Goal: Task Accomplishment & Management: Complete application form

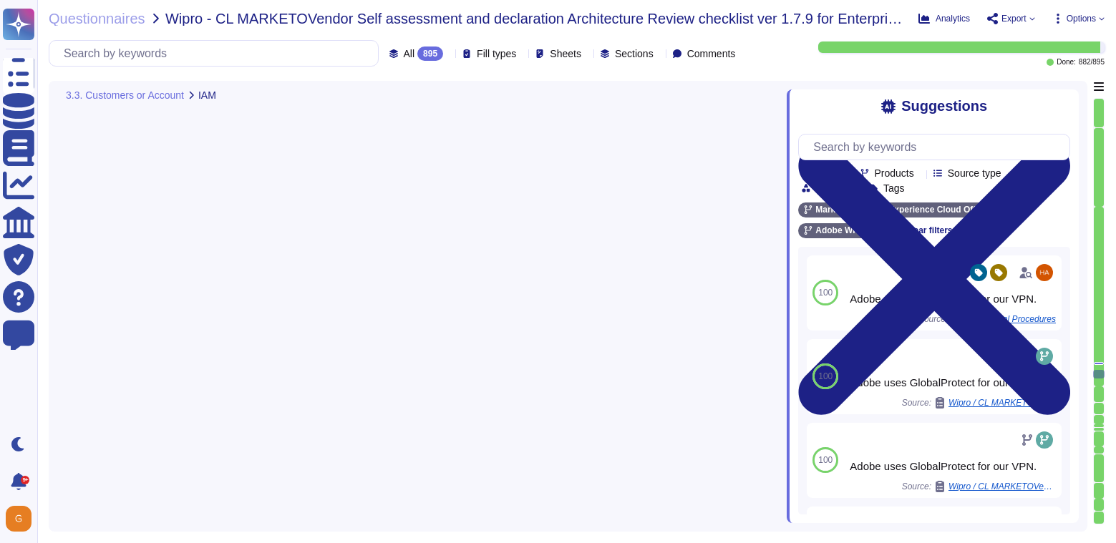
type textarea "Reviews and revalidation of user access for least privilege and separation of d…"
type textarea "Account permissions must be based on the principle of least privilege. Logical …"
type textarea "Privileged access (administrator level) to information security management syst…"
type textarea "Adobe uses Splunk for its SIEM. For some offerings, customer can retrieve appli…"
type textarea "Daily. Adobe has a SIEM in place to monitor security logs"
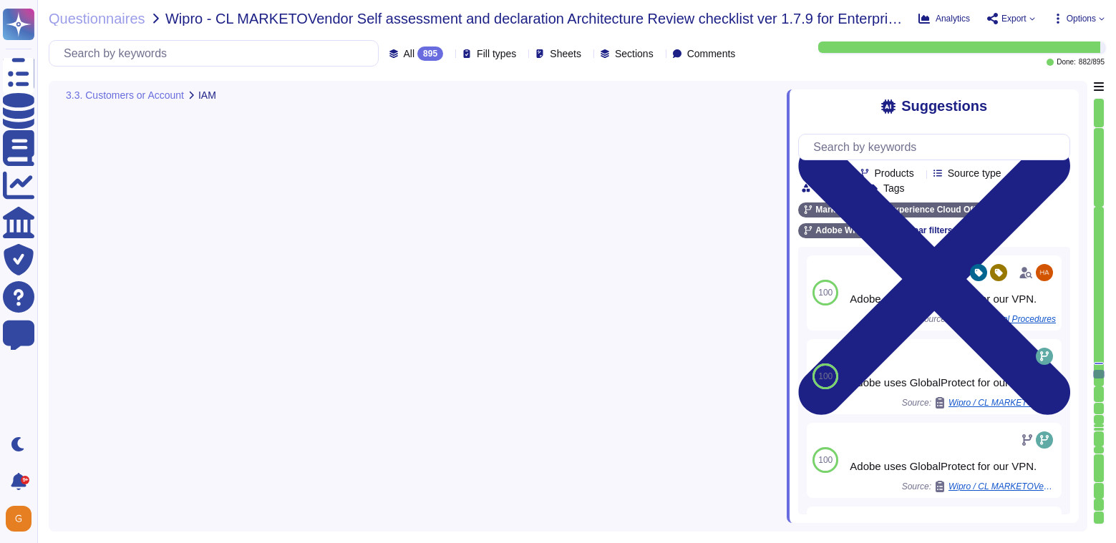
type textarea "Daily. Adobe has a SIEM in place to monitor security logs"
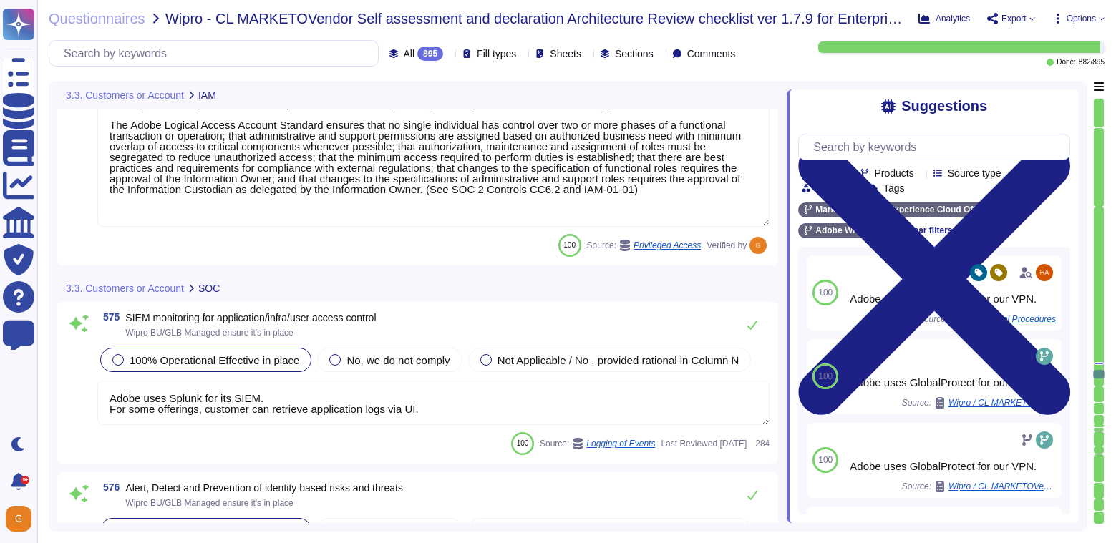
type textarea "Operational procedures for services offered or equipment loss are not defined w…"
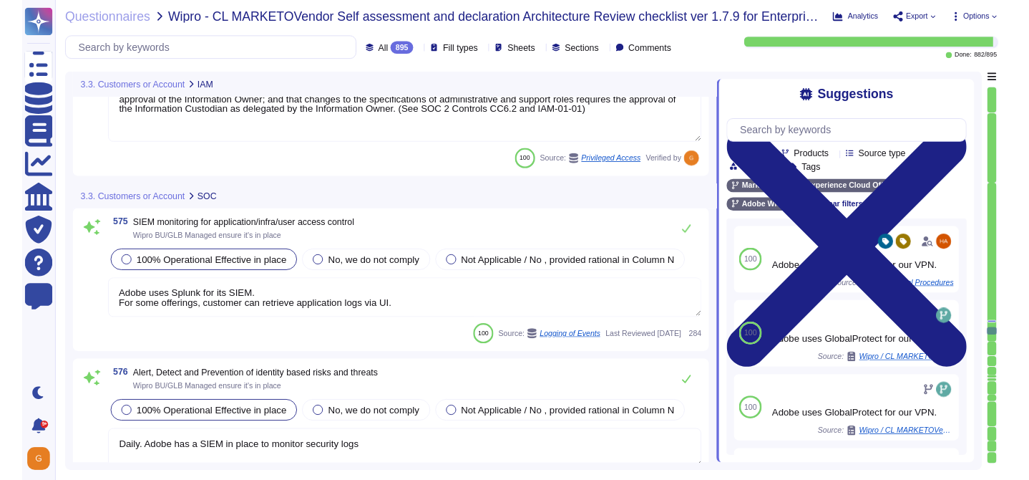
scroll to position [130344, 0]
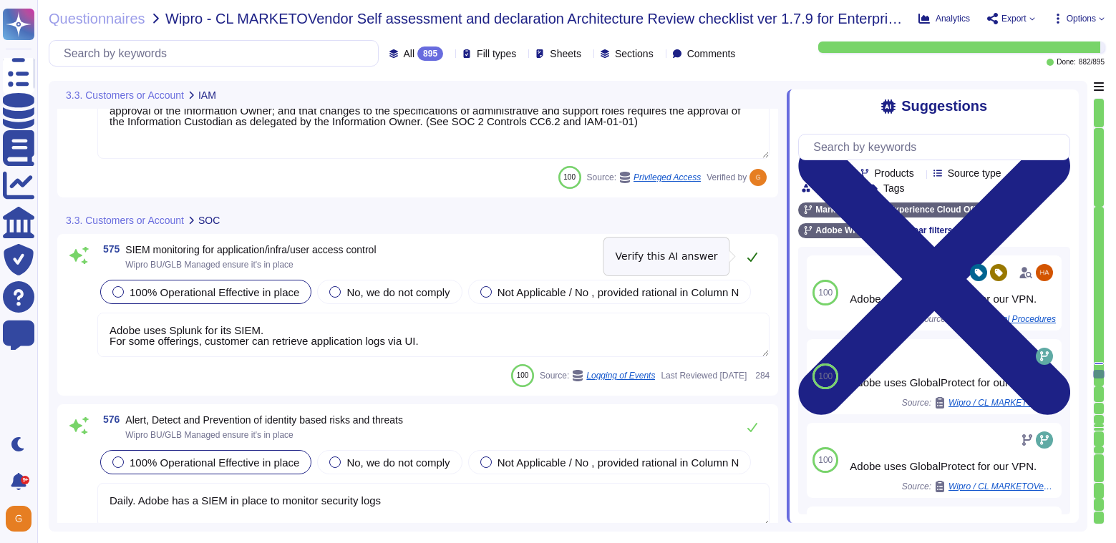
click at [756, 256] on icon at bounding box center [752, 256] width 11 height 11
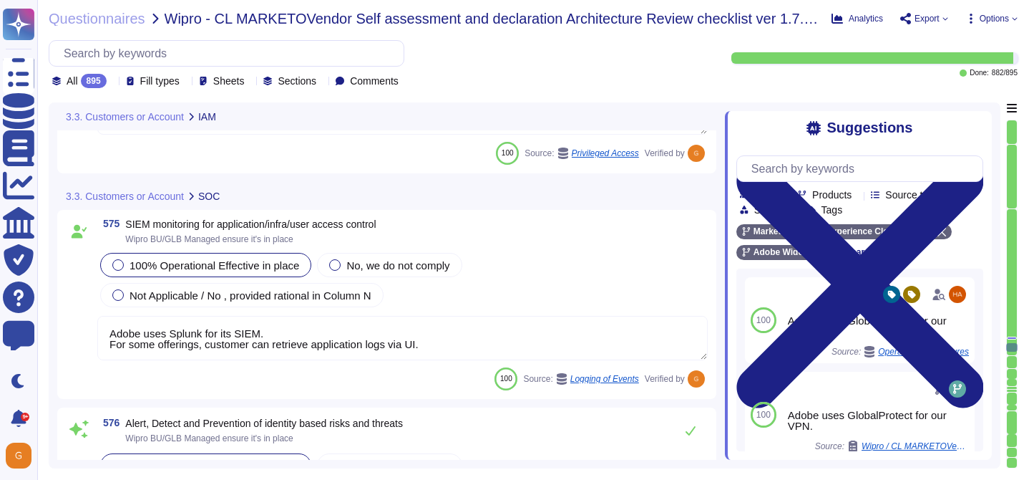
scroll to position [1, 0]
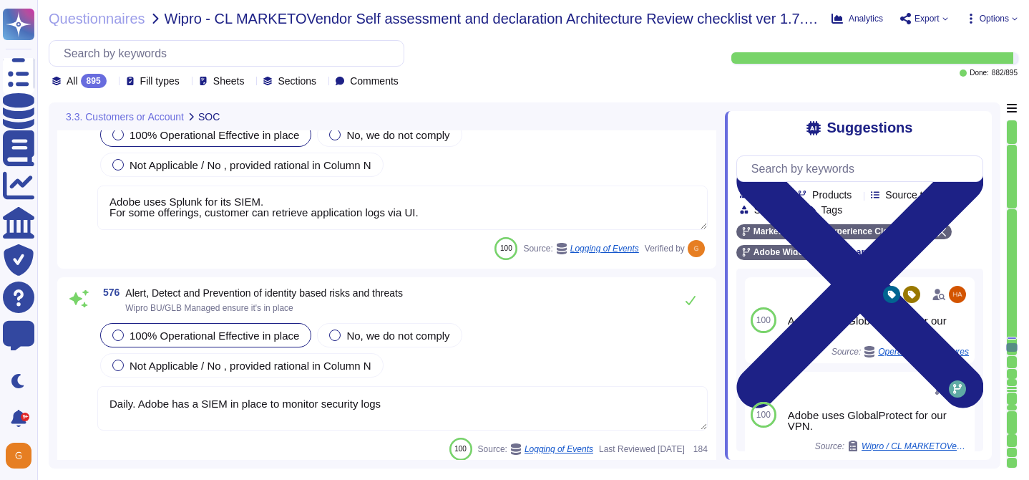
type textarea "Operational procedures for services offered or equipment loss are not defined w…"
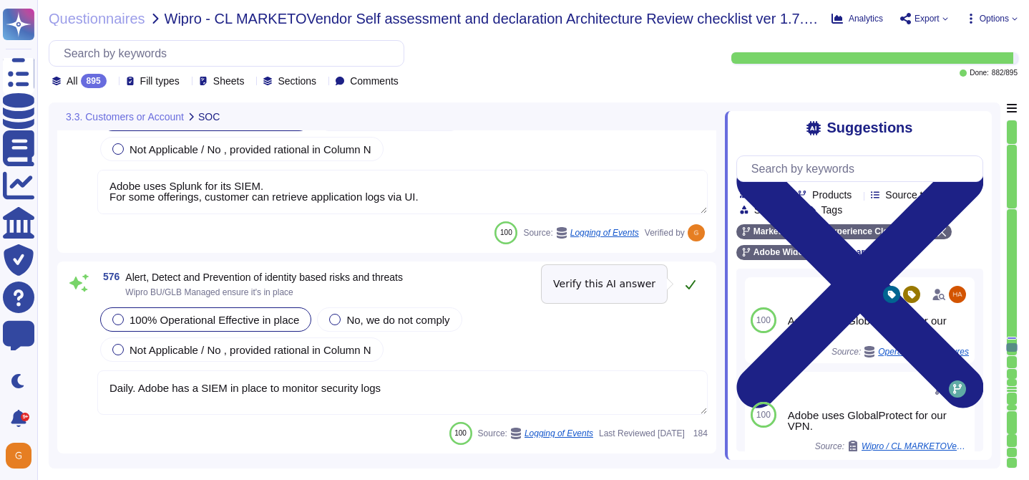
click at [691, 285] on icon at bounding box center [690, 283] width 11 height 11
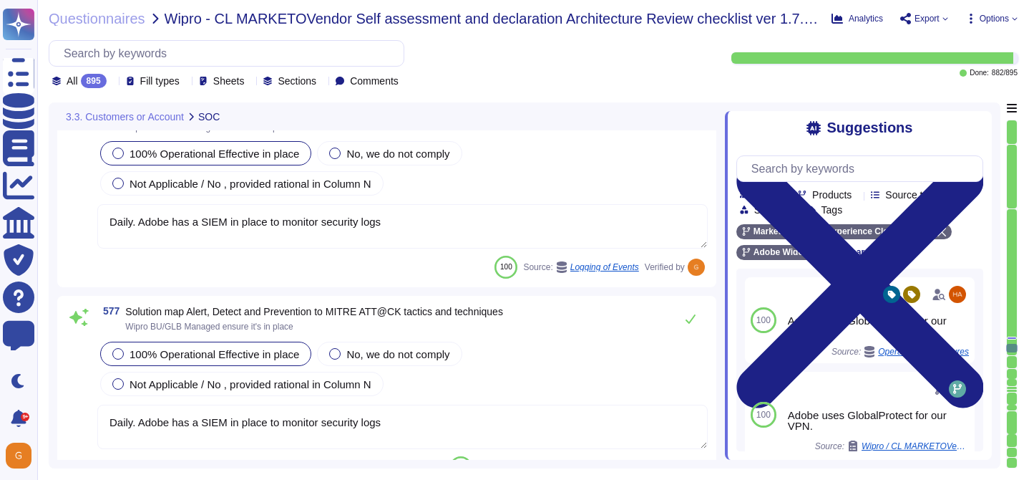
type textarea "Availability metrics and SLA related information are defined within the SLA agr…"
click at [687, 318] on icon at bounding box center [690, 319] width 11 height 11
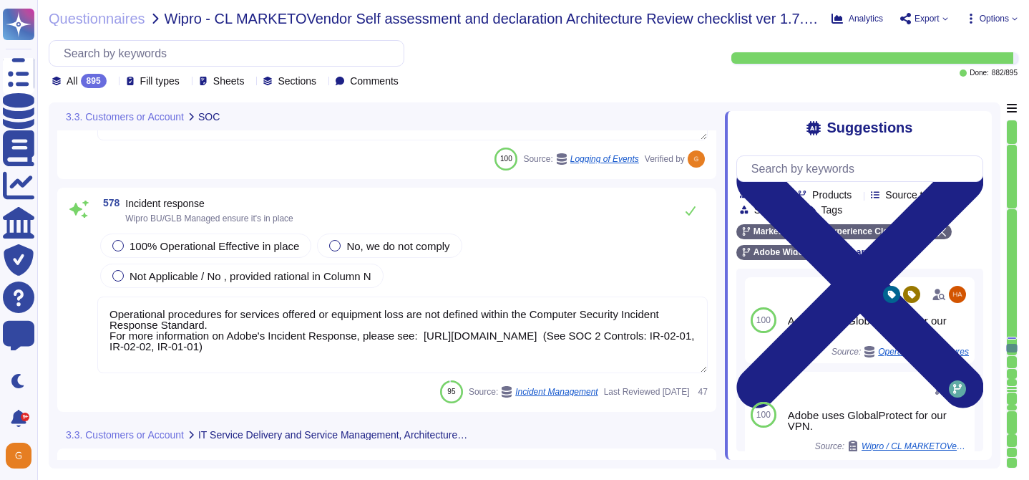
type textarea "A systematic approach to managing change is followed where changes are reviewed…"
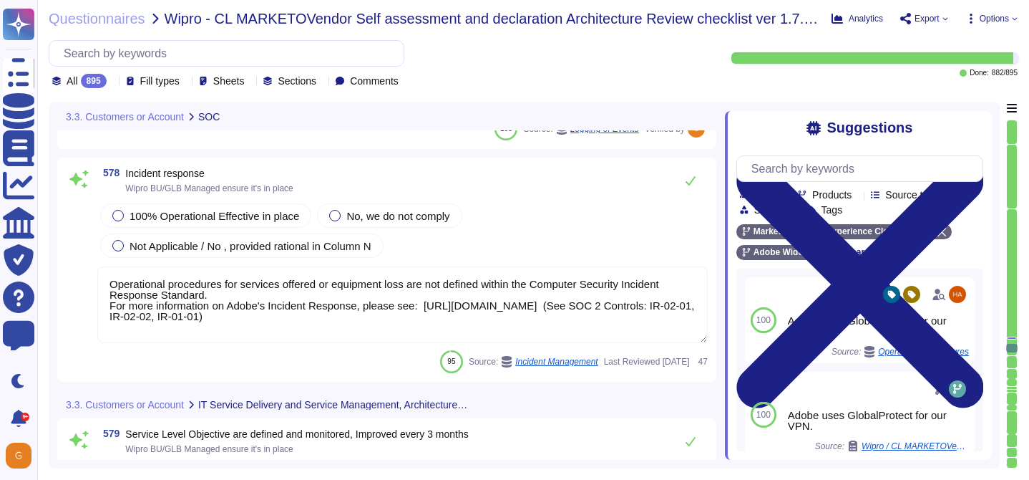
scroll to position [131106, 0]
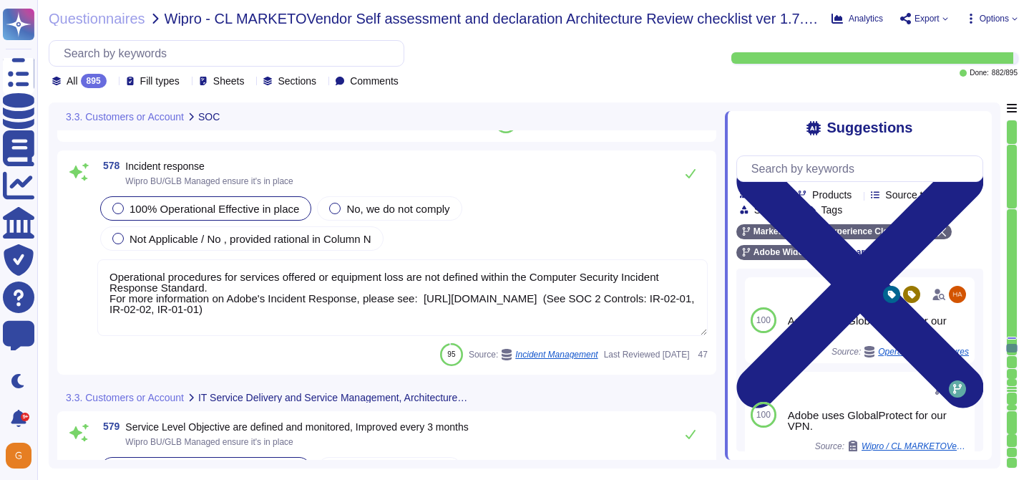
click at [173, 212] on span "100% Operational Effective in place" at bounding box center [215, 209] width 170 height 12
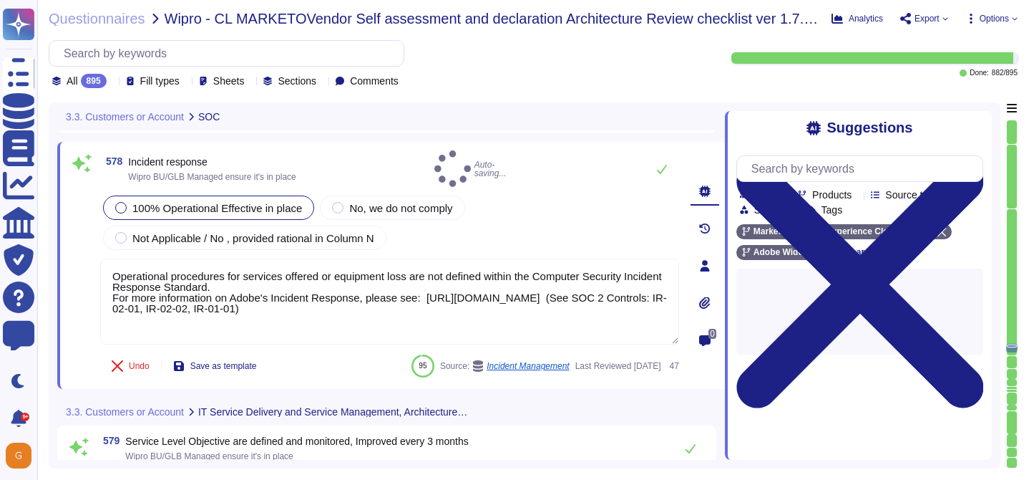
type textarea "A systematic approach to managing change is followed where changes are reviewed…"
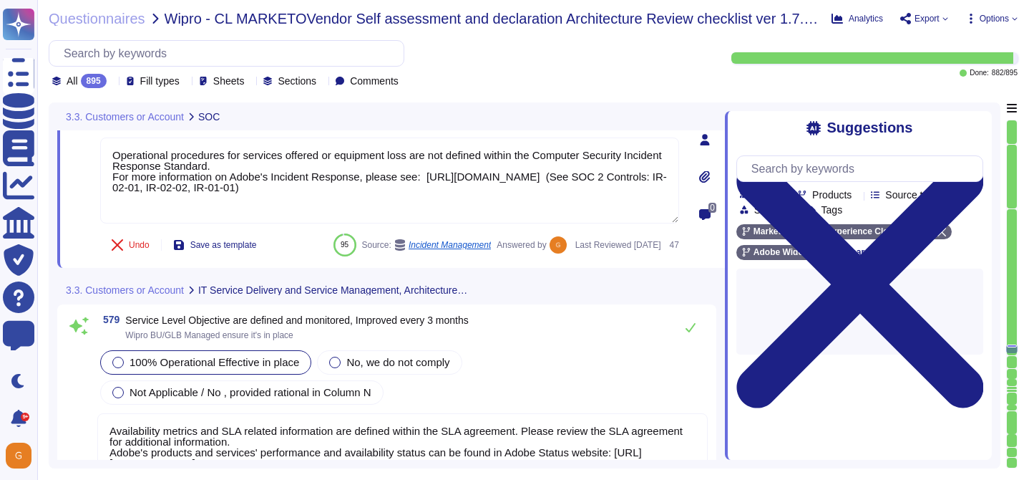
scroll to position [131270, 0]
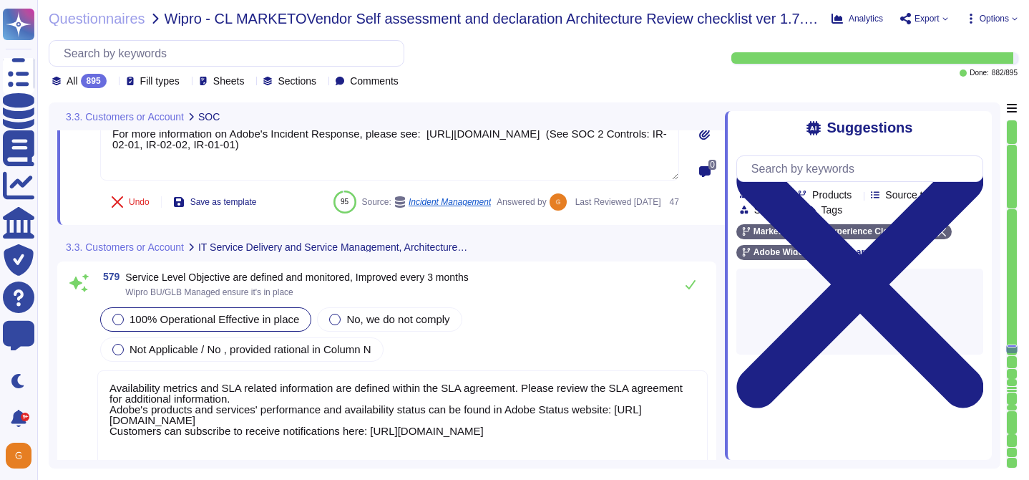
type textarea "This is Adobe Confidential Information."
click at [694, 280] on icon at bounding box center [691, 284] width 10 height 9
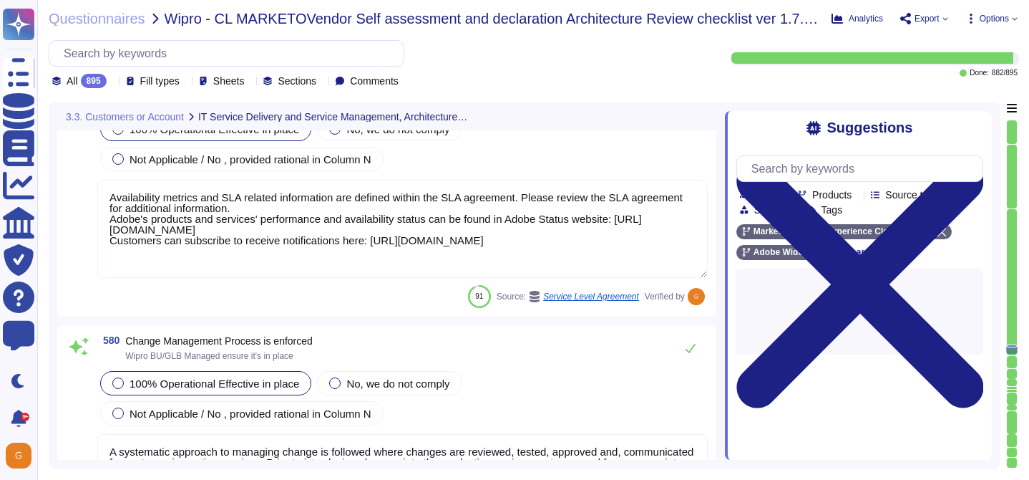
scroll to position [1, 0]
type textarea "Adobe has developed formal policies and standards governing the change manageme…"
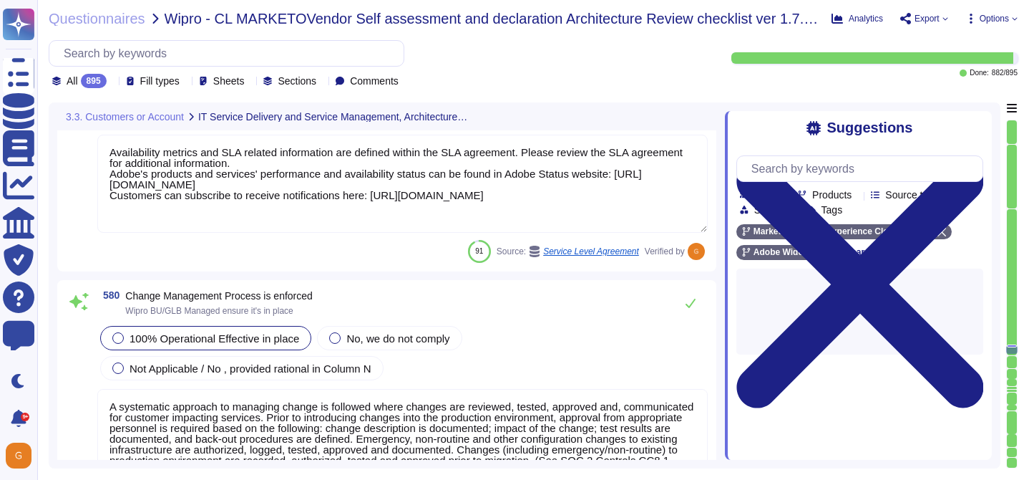
scroll to position [131527, 0]
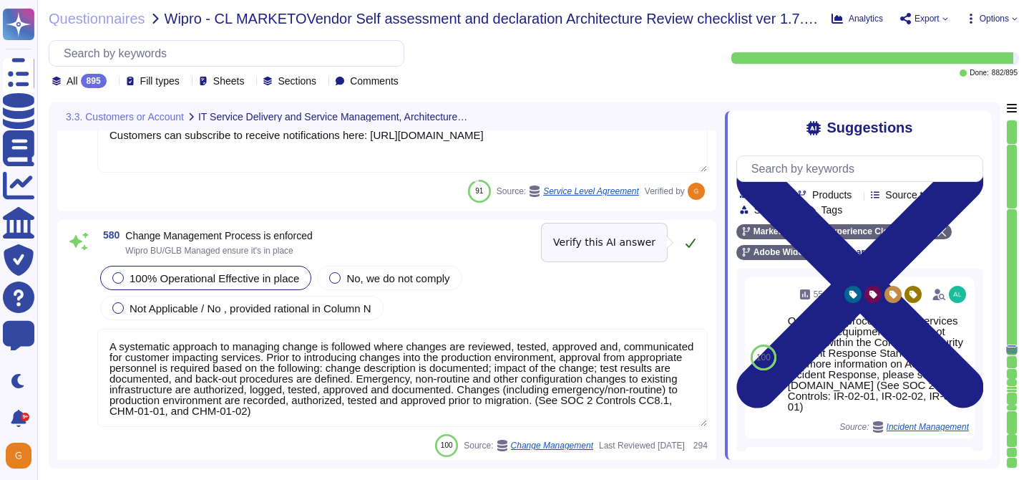
click at [692, 242] on icon at bounding box center [691, 242] width 10 height 9
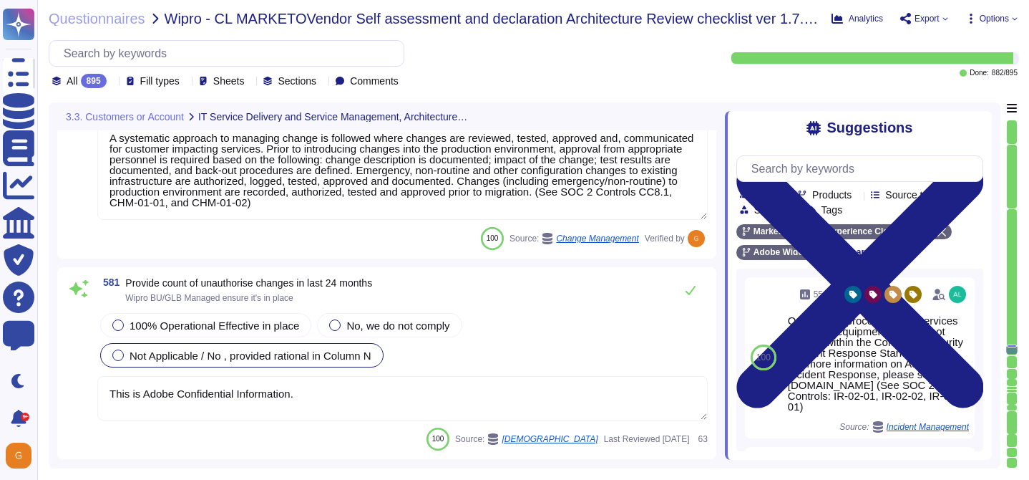
scroll to position [131734, 0]
type textarea "Architecture requirements must be considered when developing the strategy for e…"
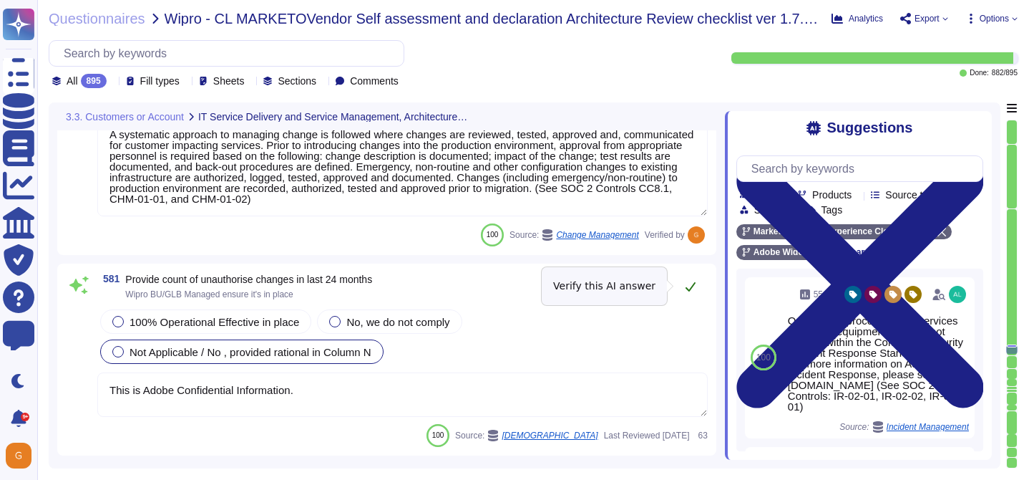
click at [689, 286] on icon at bounding box center [690, 286] width 11 height 11
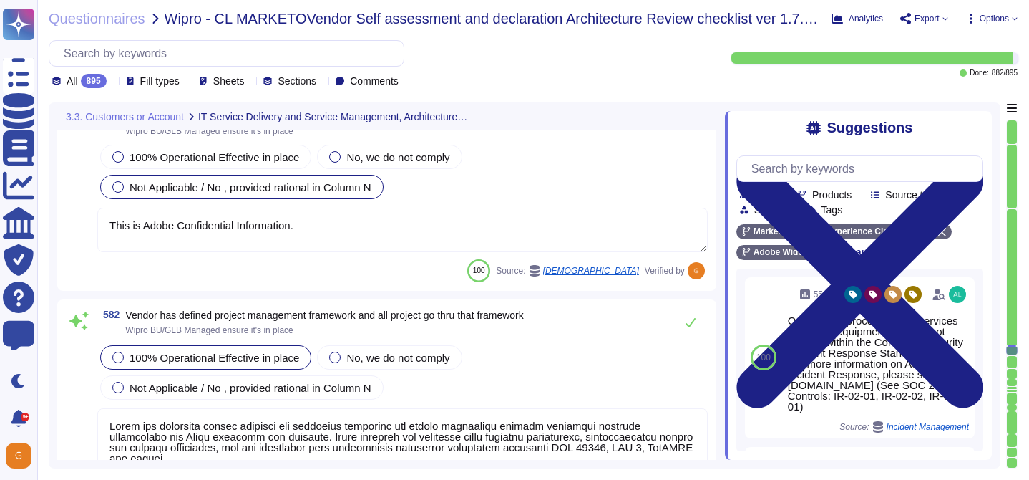
scroll to position [131897, 0]
click at [694, 318] on icon at bounding box center [691, 320] width 10 height 9
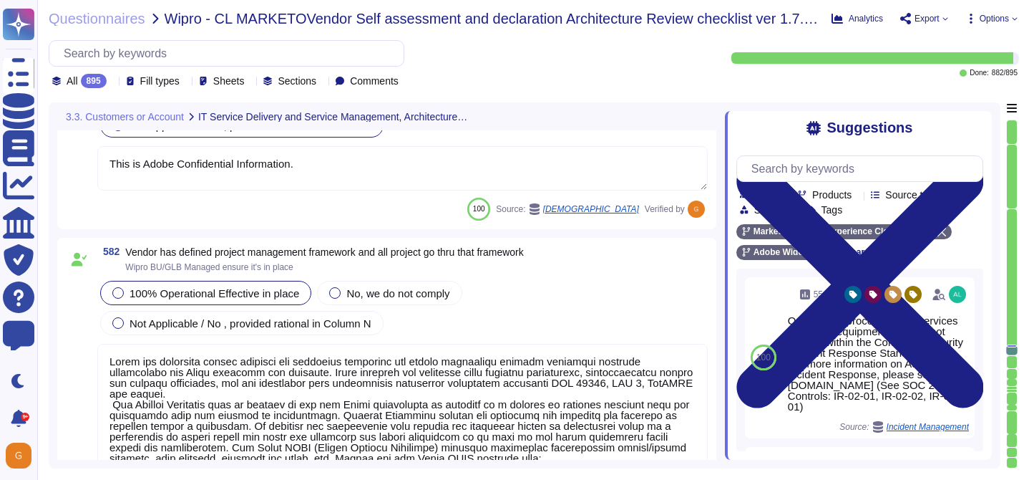
type textarea "The hosting providers of Adobe's cloud services and products maintain, monitor,…"
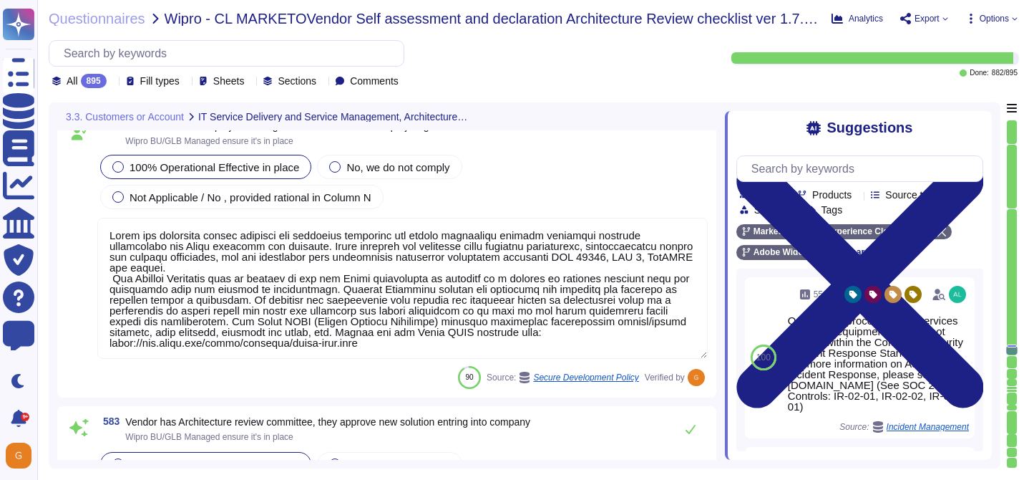
scroll to position [1, 0]
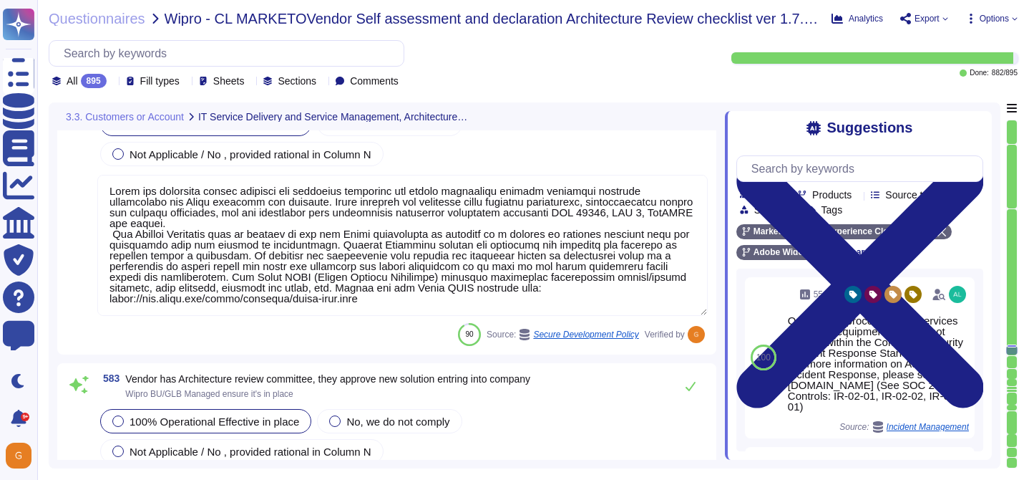
type textarea "Adobe has established a Crisis Management Plan (CMP) to address a variety of in…"
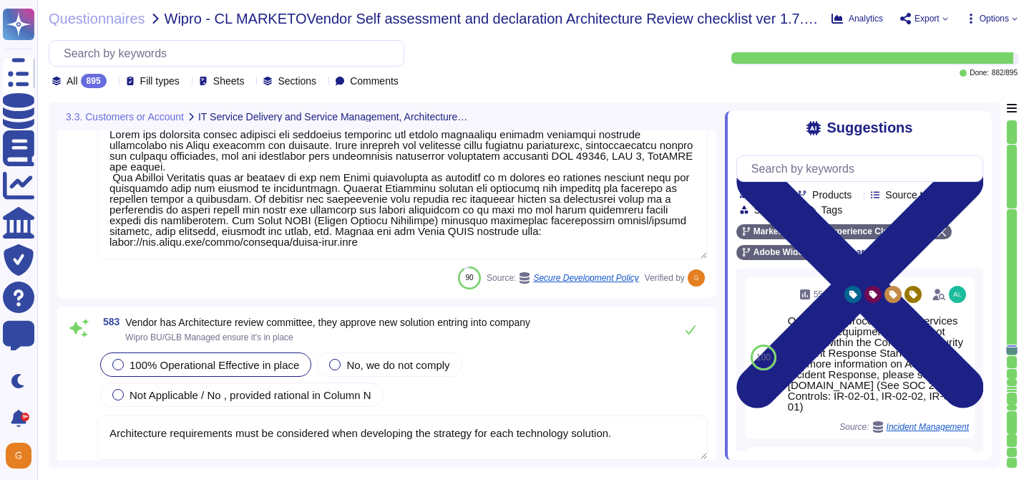
scroll to position [132192, 0]
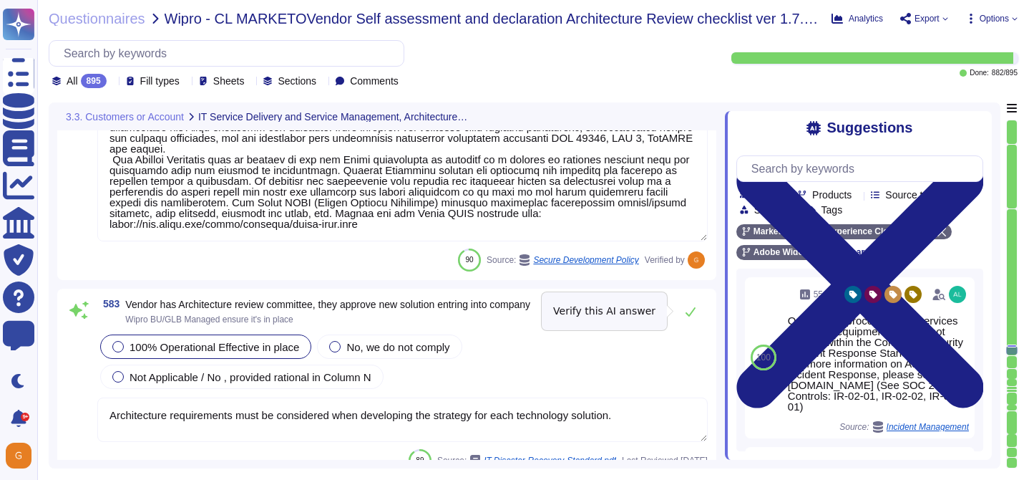
click at [694, 318] on button at bounding box center [691, 311] width 34 height 29
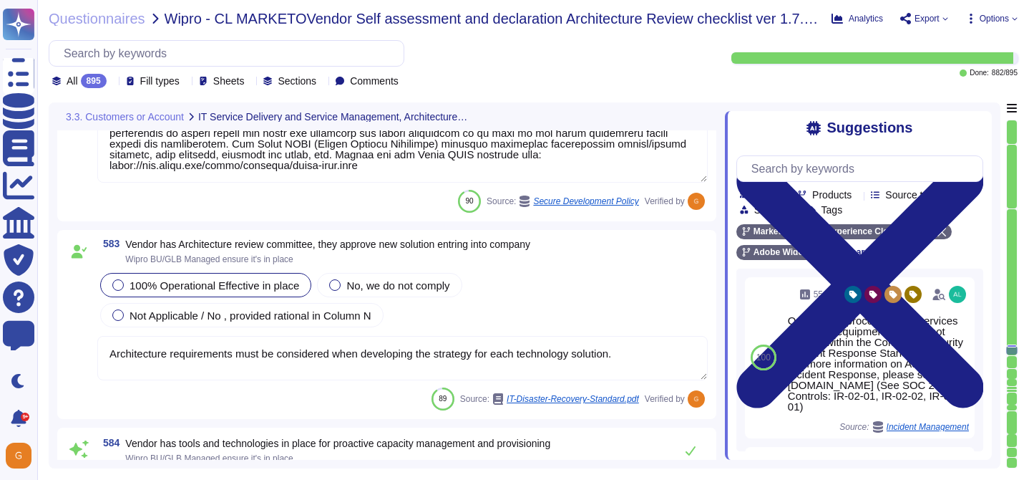
scroll to position [132368, 0]
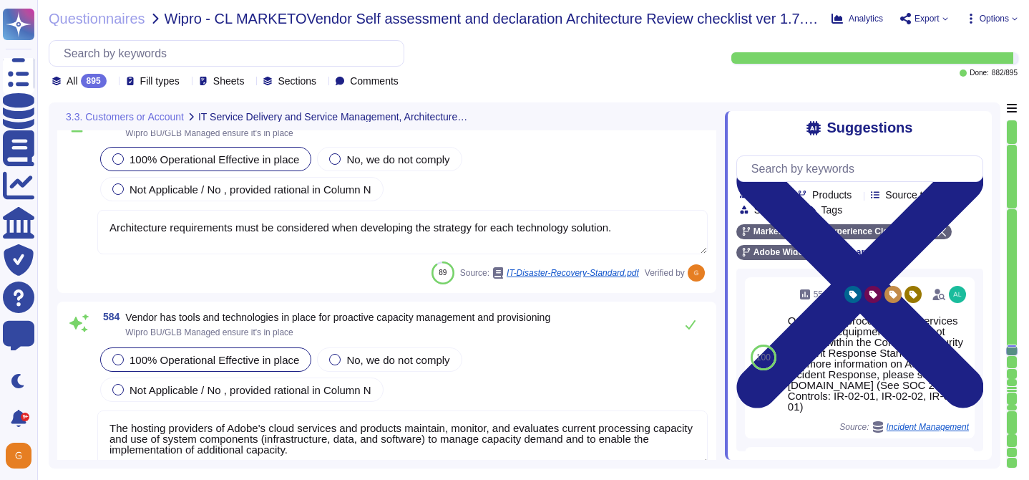
type textarea "Adobe has an established Enterprise-wide Risk Management process used by manage…"
click at [694, 318] on icon at bounding box center [690, 323] width 11 height 11
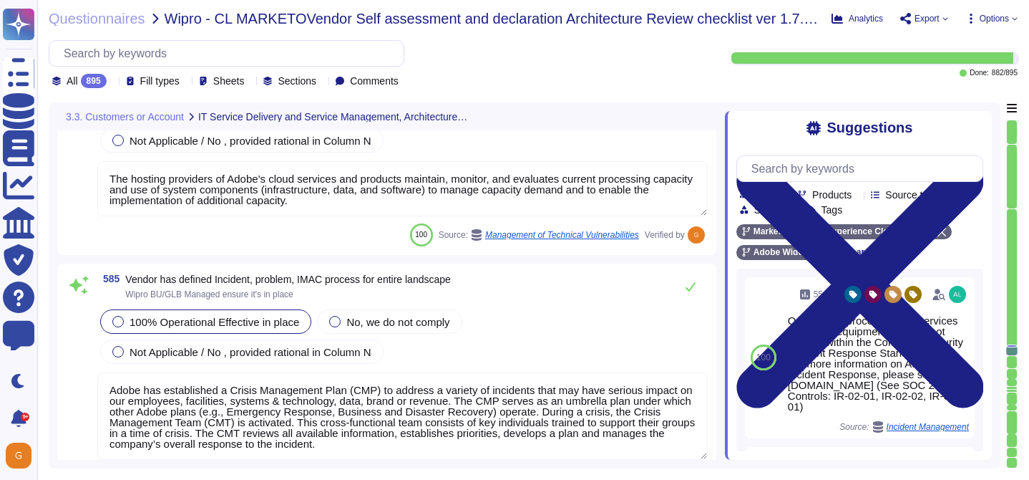
type textarea "Service Now is used to manage an inventory of assets. It maintains a list of al…"
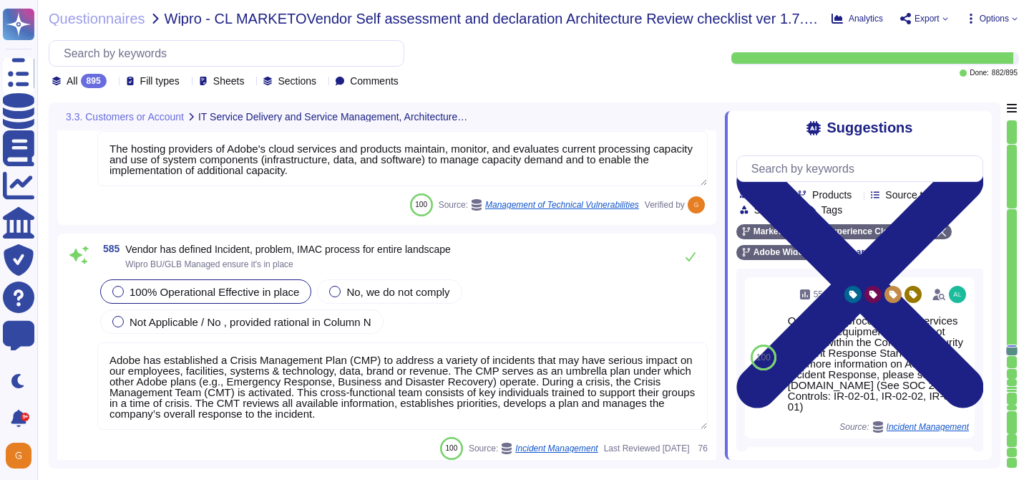
scroll to position [132637, 0]
click at [693, 256] on icon at bounding box center [690, 255] width 11 height 11
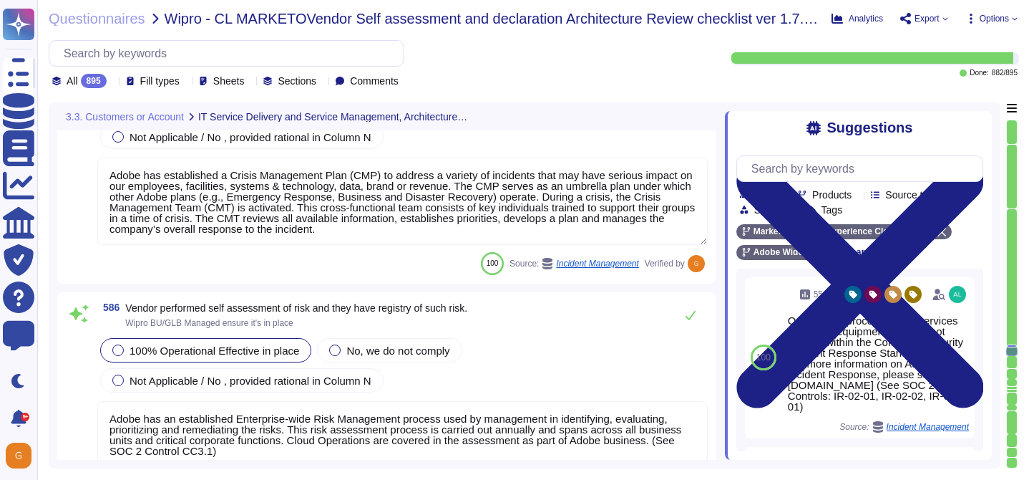
scroll to position [132810, 0]
type textarea "All in scope cloud accounts are being scanned by our cloud security posture man…"
click at [690, 318] on icon at bounding box center [690, 313] width 11 height 11
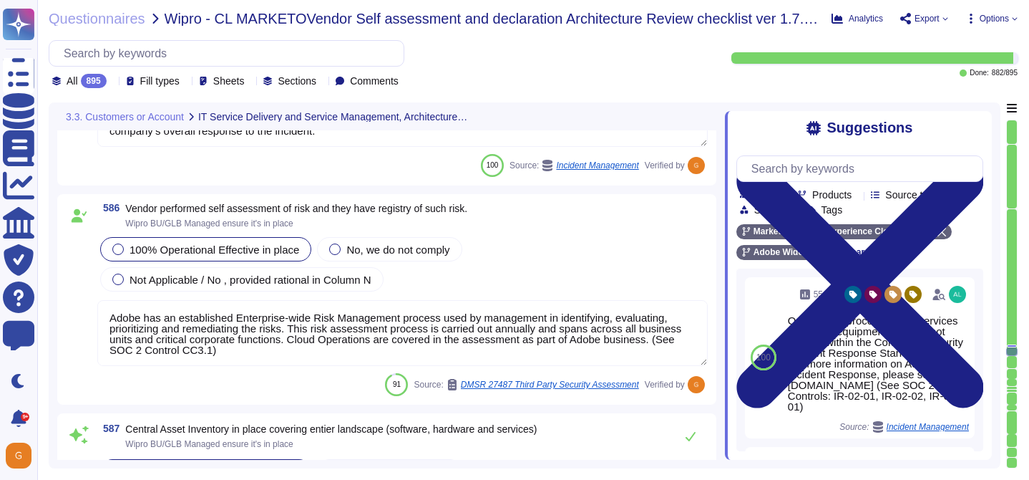
type textarea "Adobe relies on its current endpoint security stack, which includes Workspace O…"
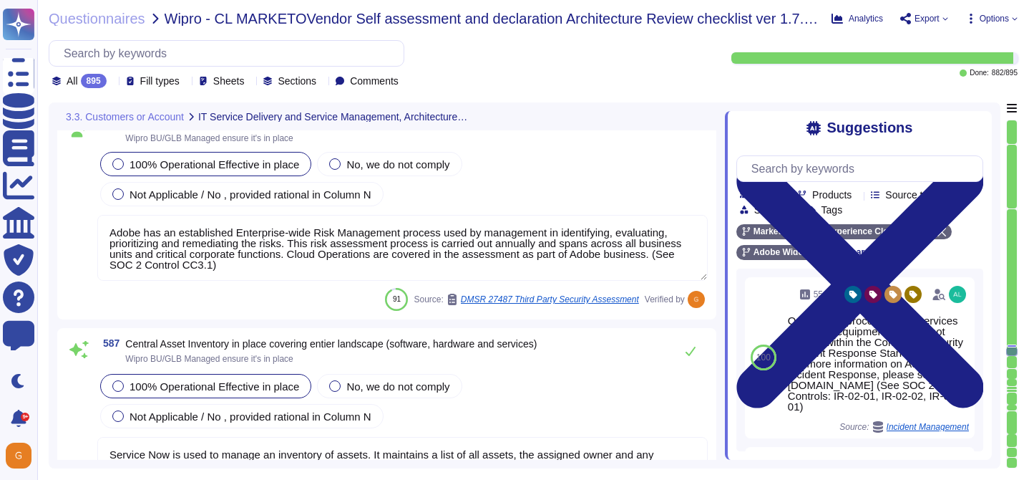
scroll to position [133003, 0]
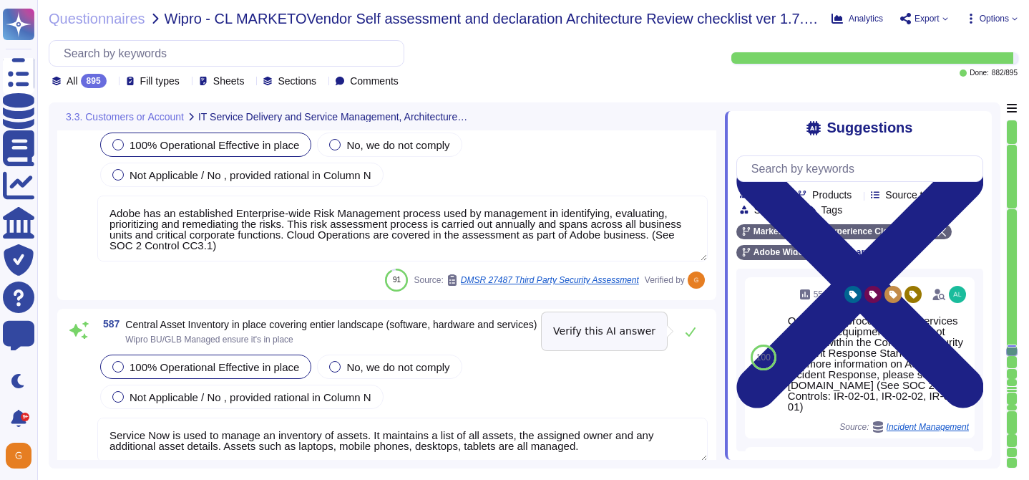
click at [690, 318] on button at bounding box center [691, 331] width 34 height 29
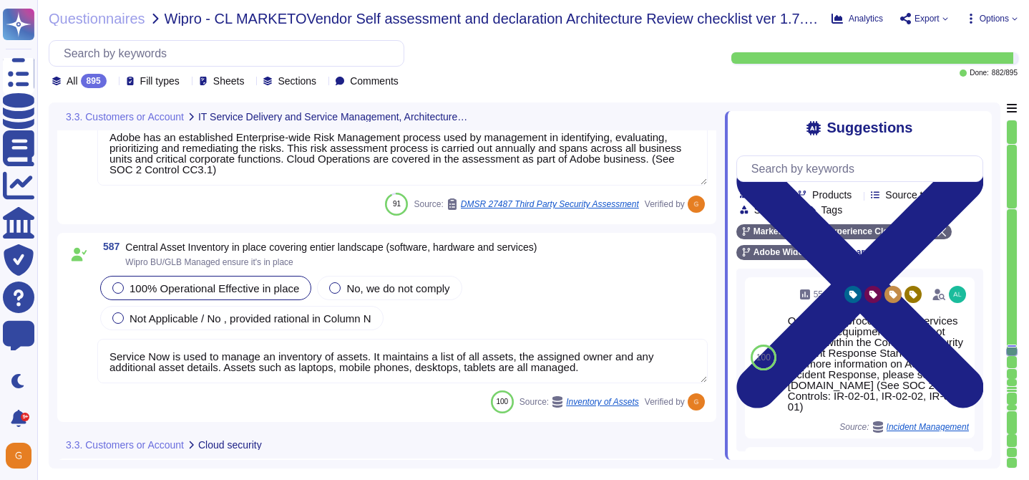
scroll to position [133173, 0]
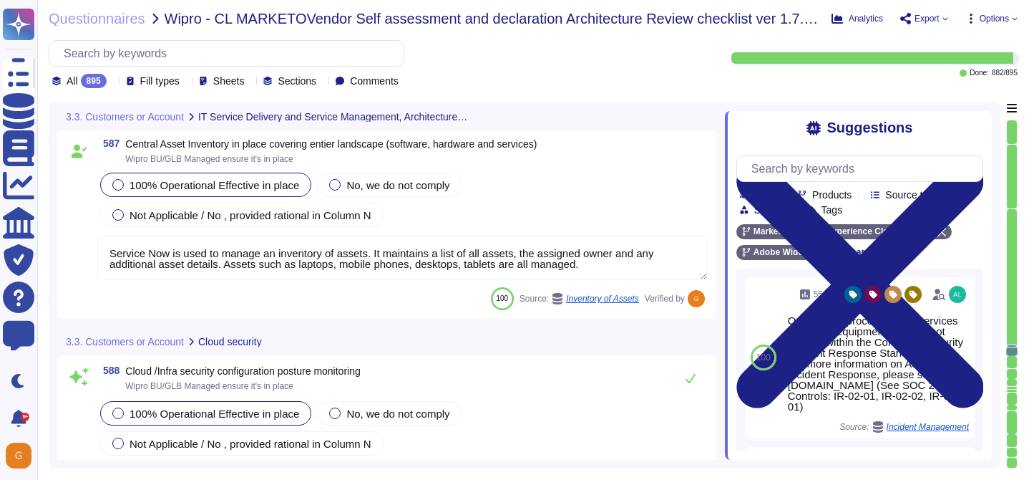
type textarea "All in scope cloud accounts are being scanned by our cloud security posture man…"
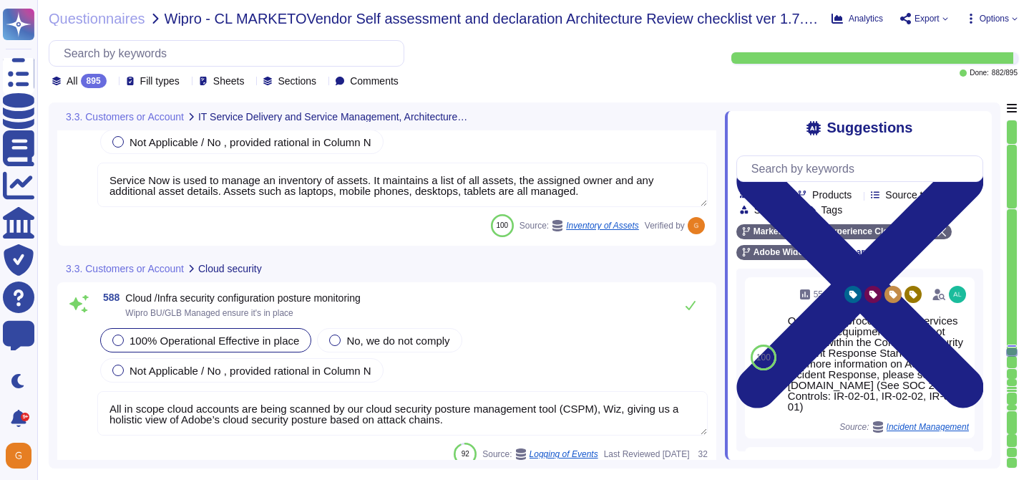
scroll to position [133256, 0]
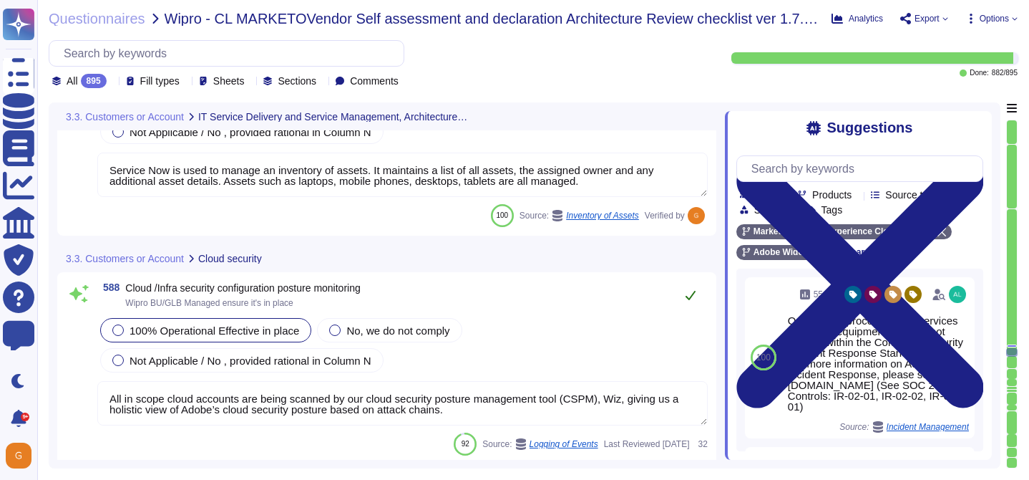
click at [695, 287] on button at bounding box center [691, 295] width 34 height 29
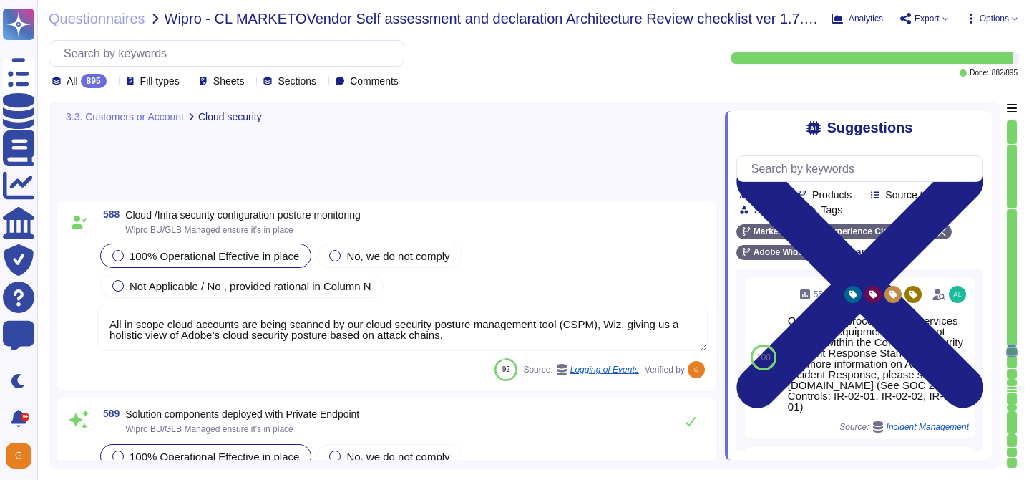
type textarea "Adobe employs a defense-in-depth strategy for Denial-of-Service (DoS) and Distr…"
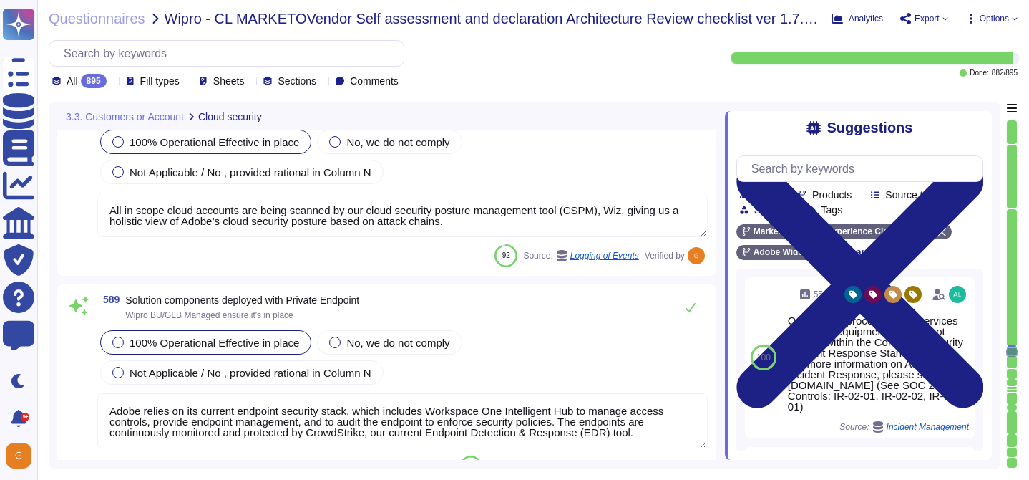
scroll to position [133457, 0]
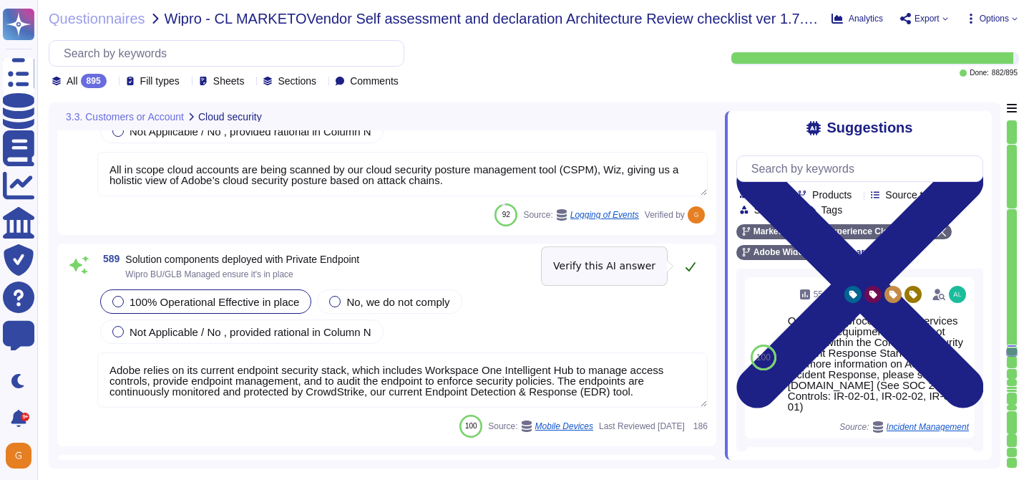
click at [689, 263] on icon at bounding box center [690, 266] width 11 height 11
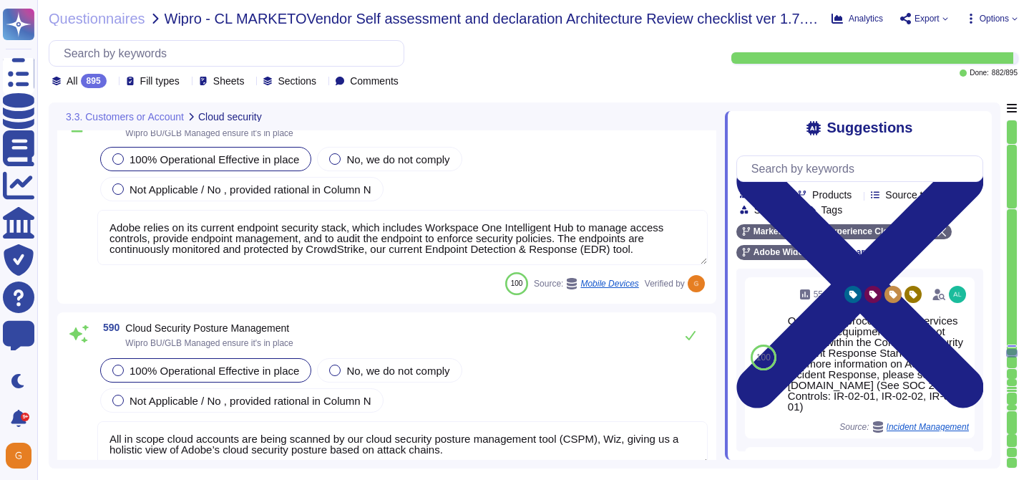
scroll to position [133625, 0]
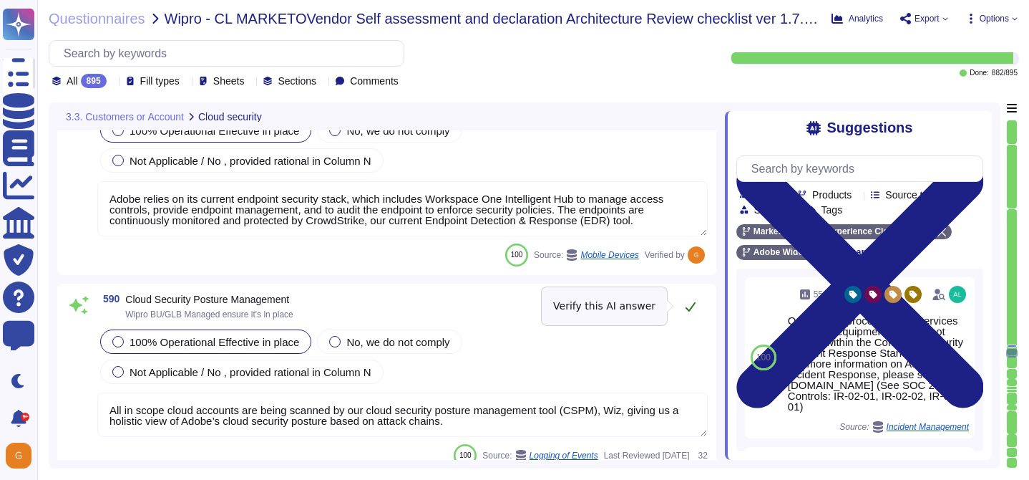
click at [691, 308] on icon at bounding box center [690, 306] width 11 height 11
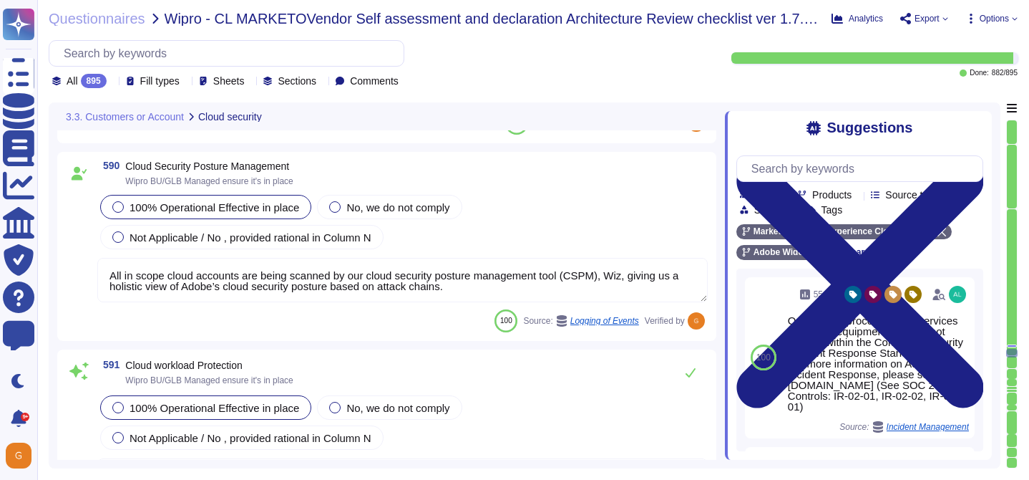
type textarea "Amazon Web Services Server-Side Encryption S3 buckets are used to encrypt data …"
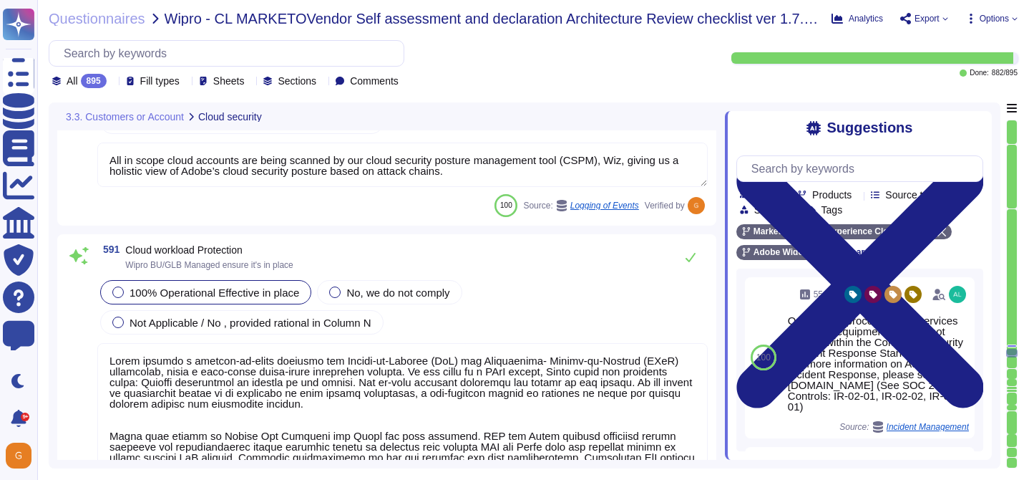
scroll to position [133874, 0]
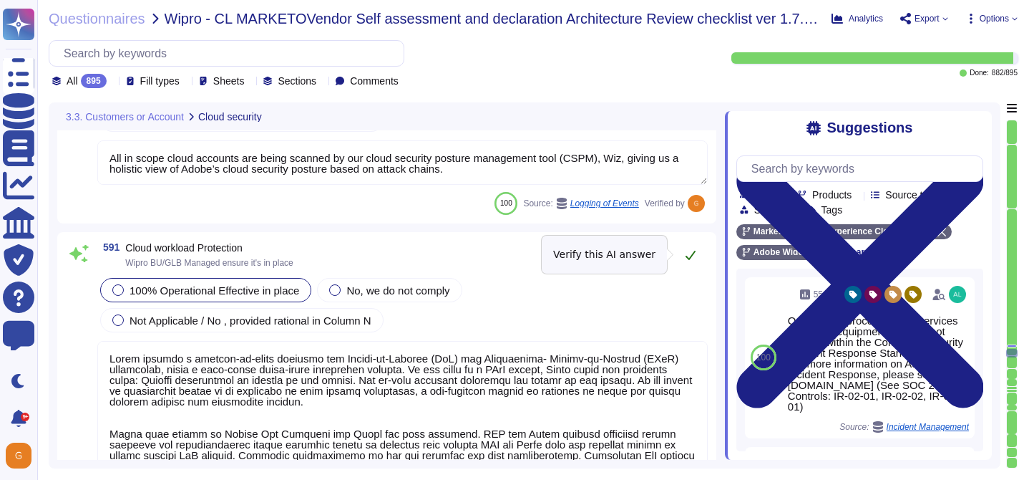
click at [691, 261] on button at bounding box center [691, 254] width 34 height 29
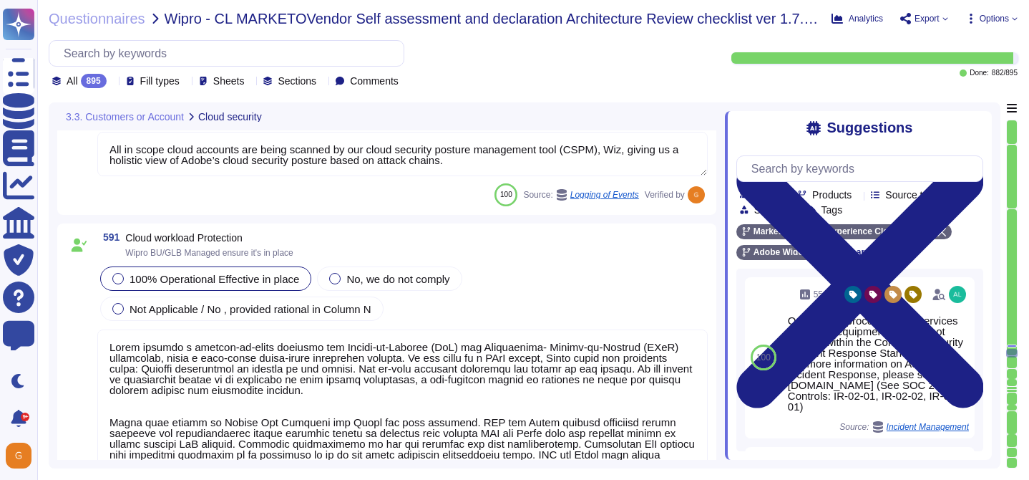
type textarea "Adobe has two CloudOps/IT provided tools that fall under the heading of CASB - …"
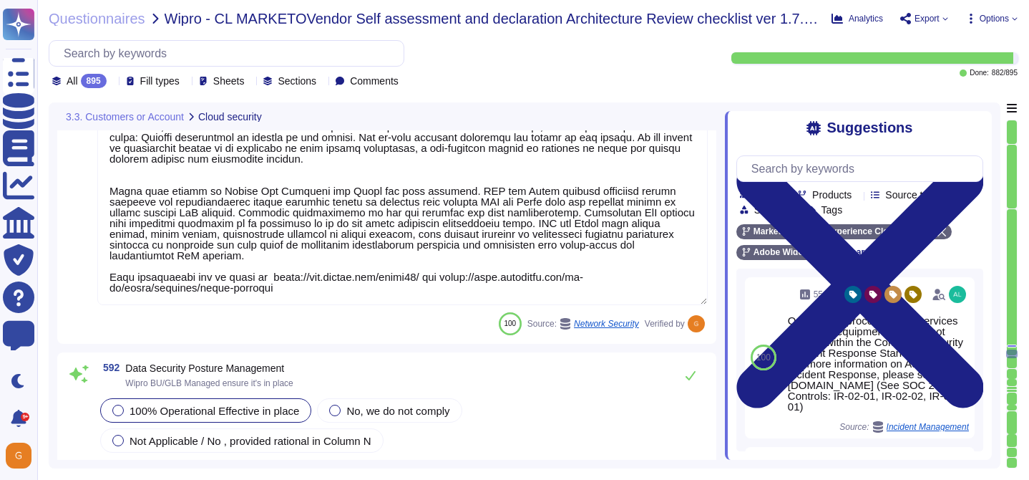
scroll to position [134118, 0]
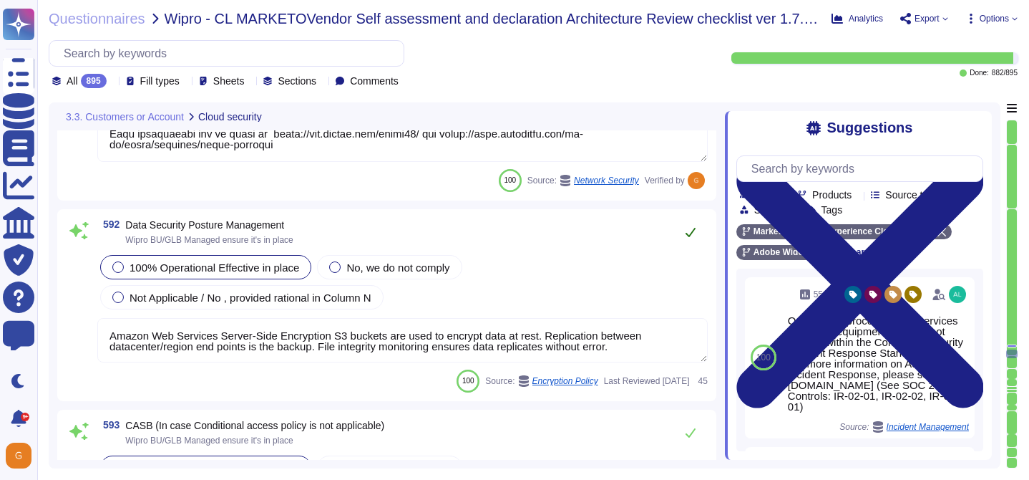
type textarea "Lorem'i Dolors Ametcon Adipiscin (ELIT) sed doeiusmo temp inc utlabo et dol mag…"
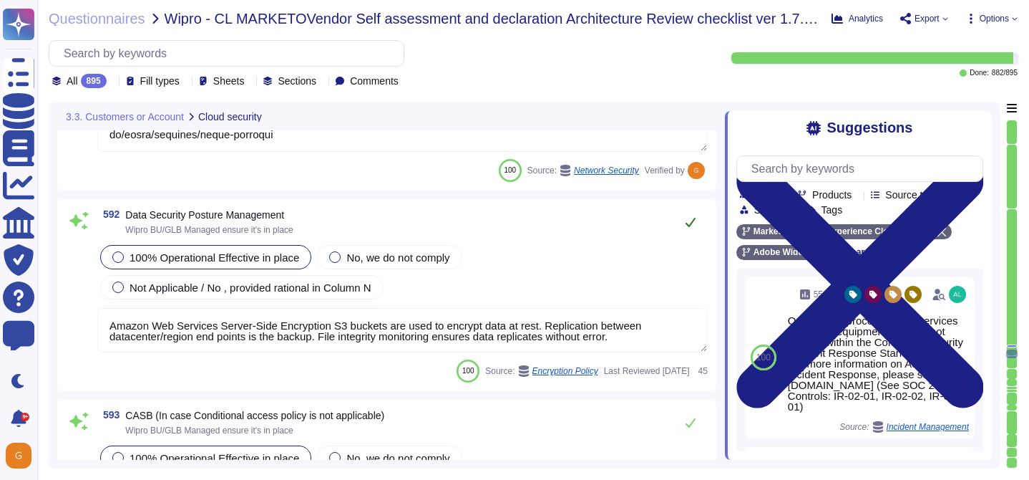
click at [689, 225] on icon at bounding box center [691, 222] width 10 height 9
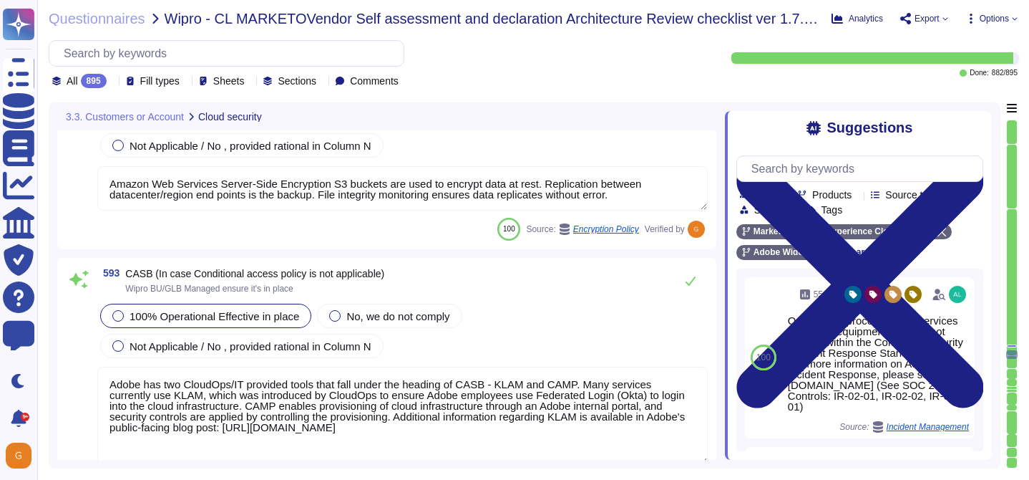
scroll to position [0, 0]
click at [696, 282] on button at bounding box center [691, 279] width 34 height 29
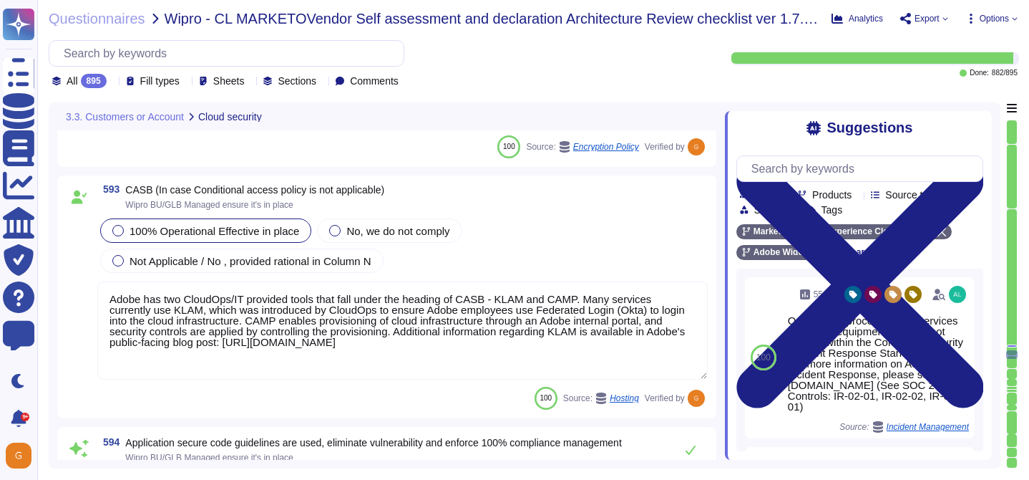
type textarea "Adobe has standardized on using HashiCorp's Vault for password vault."
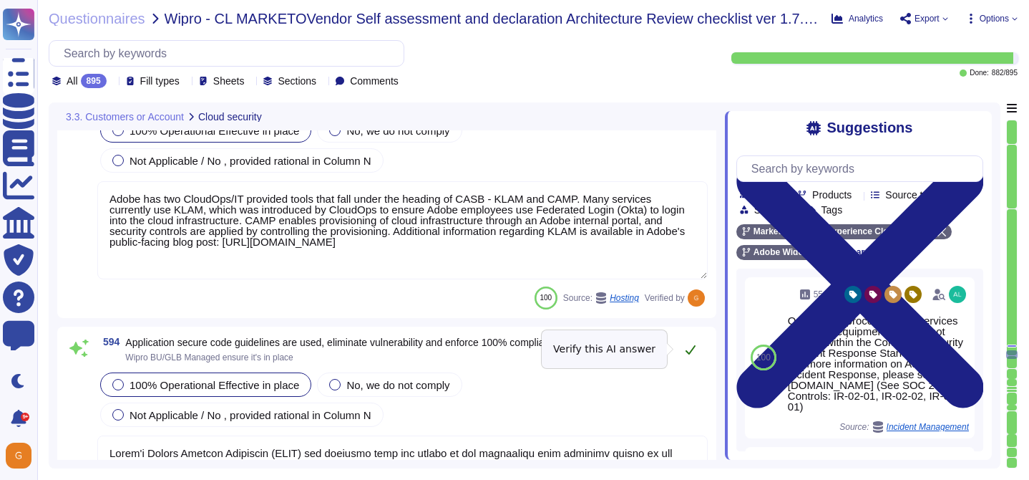
click at [687, 342] on button at bounding box center [691, 349] width 34 height 29
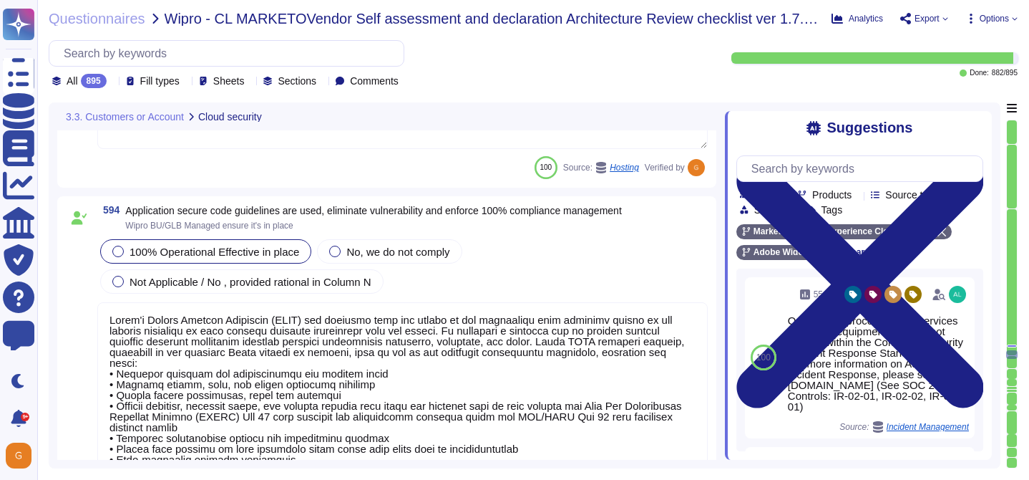
type textarea "Adobe's access control policies and standards ensure that users have the least …"
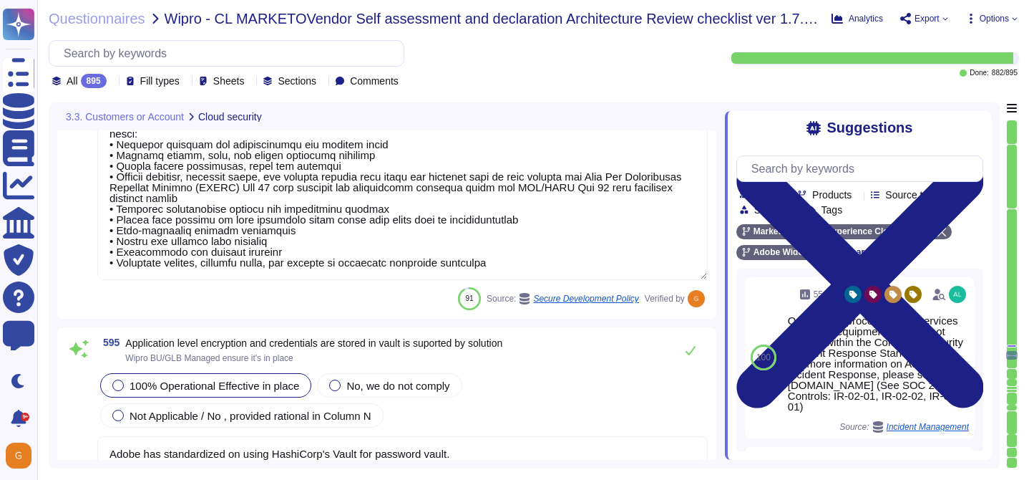
scroll to position [134931, 0]
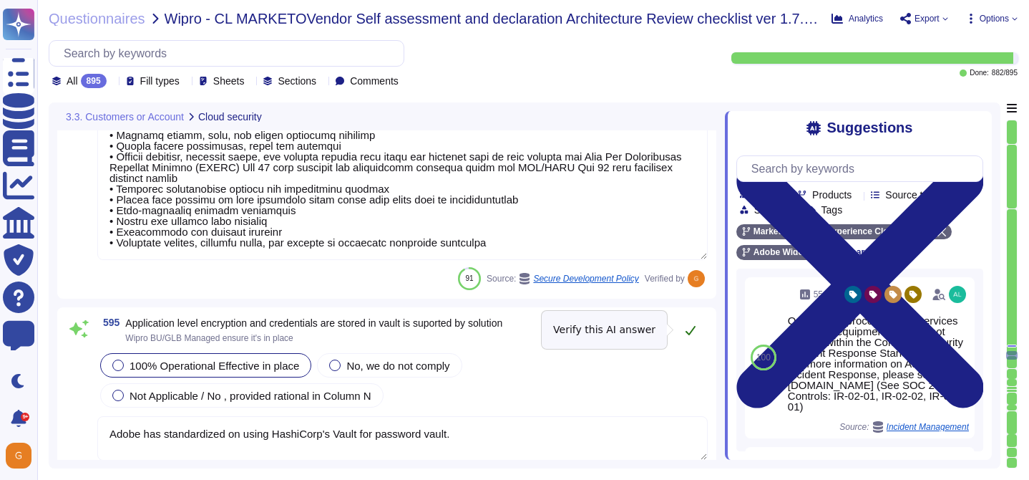
click at [681, 326] on button at bounding box center [691, 330] width 34 height 29
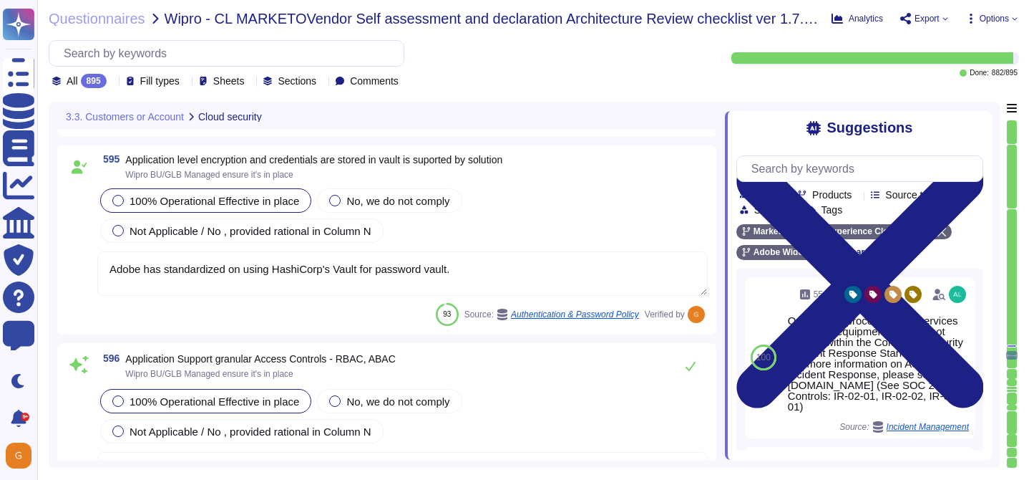
scroll to position [135096, 0]
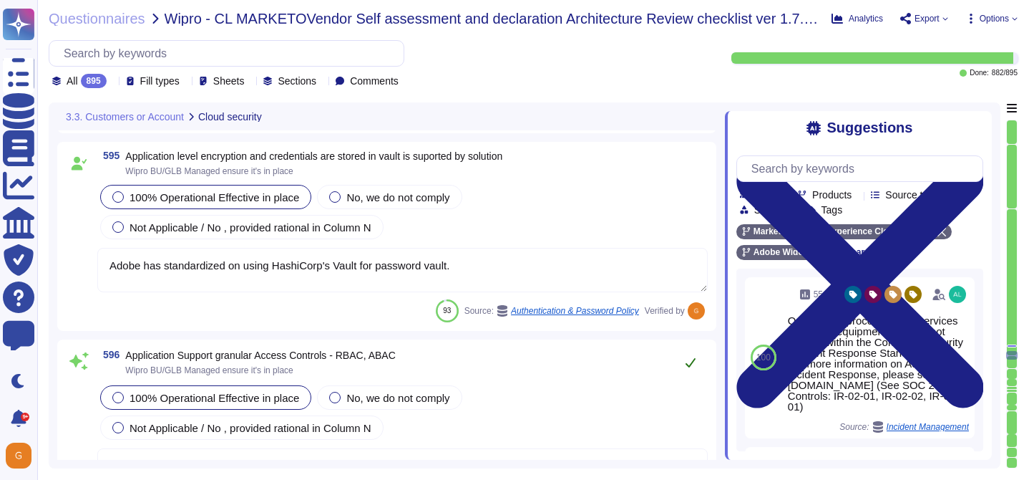
click at [691, 356] on icon at bounding box center [690, 361] width 11 height 11
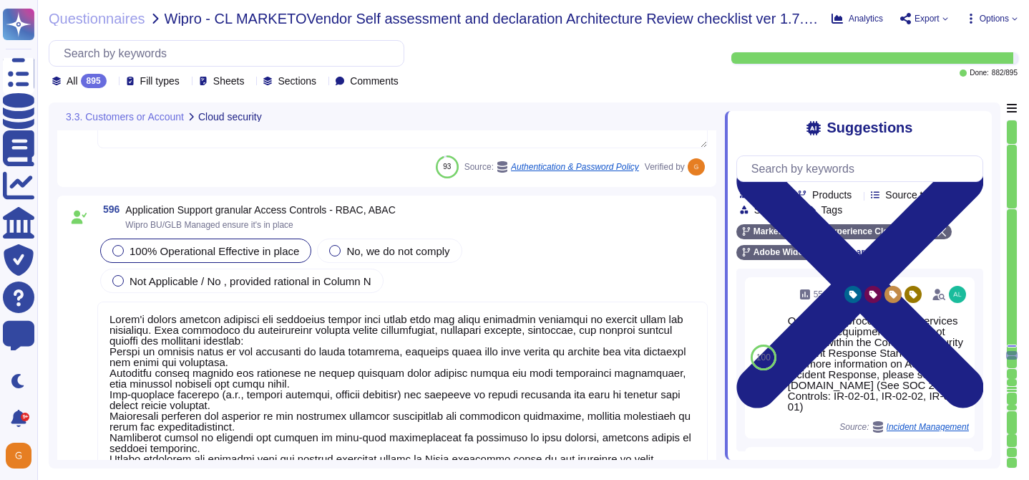
type textarea "Lorem'i Dolors Ametcon Adipiscin (ELIT) sed doeiusmo temp inc utlabo et dol mag…"
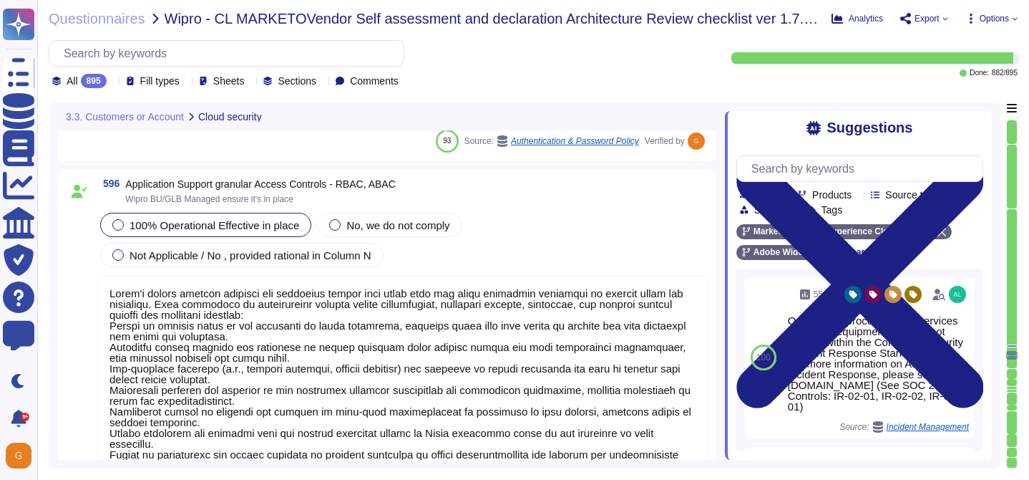
scroll to position [135253, 0]
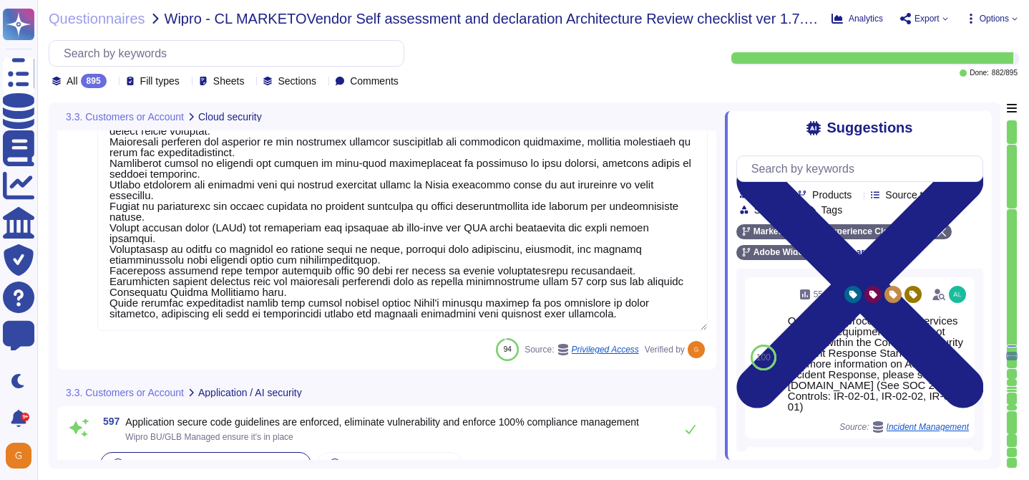
type textarea "Adobe has standardized on using HashiCorp's Vault for password vault."
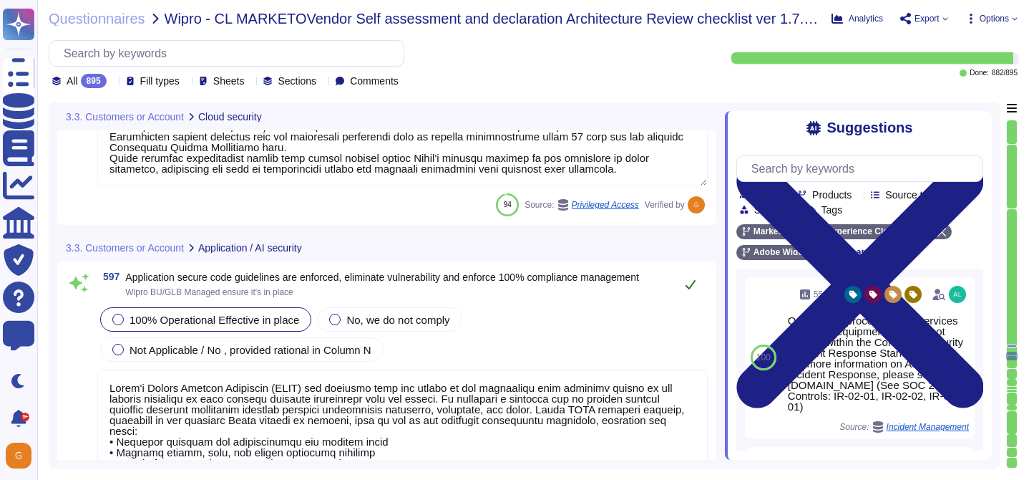
click at [696, 297] on button at bounding box center [691, 284] width 34 height 29
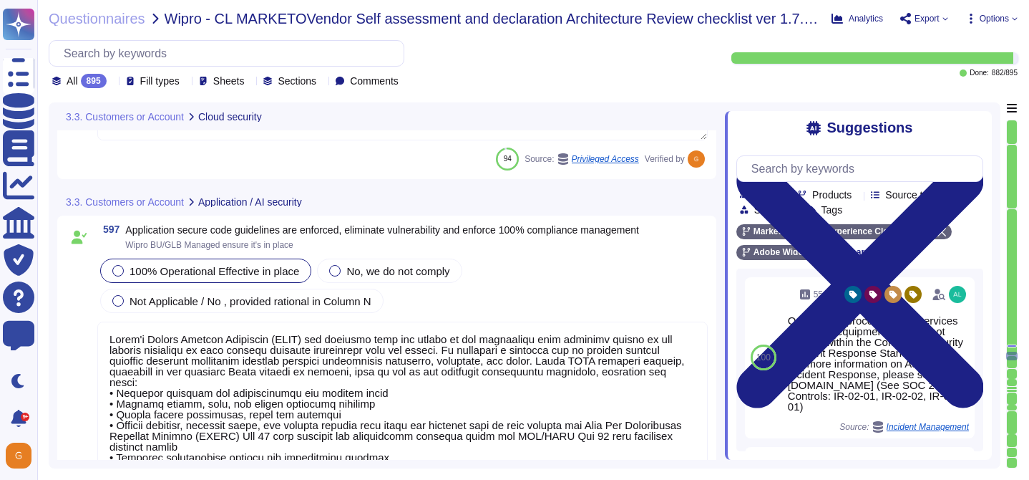
type textarea "Unit tests are run automatically when we push code. The procedure is that we do…"
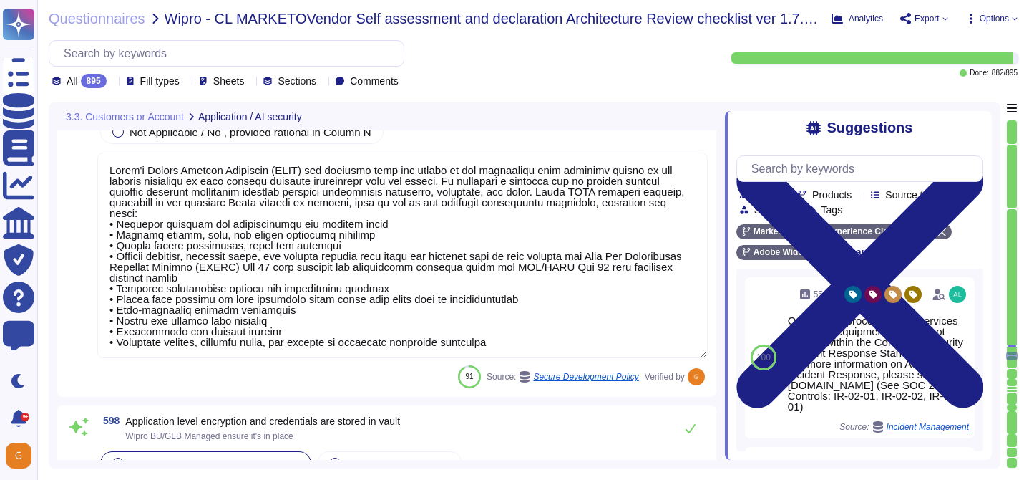
scroll to position [135827, 0]
click at [690, 432] on icon at bounding box center [691, 429] width 10 height 9
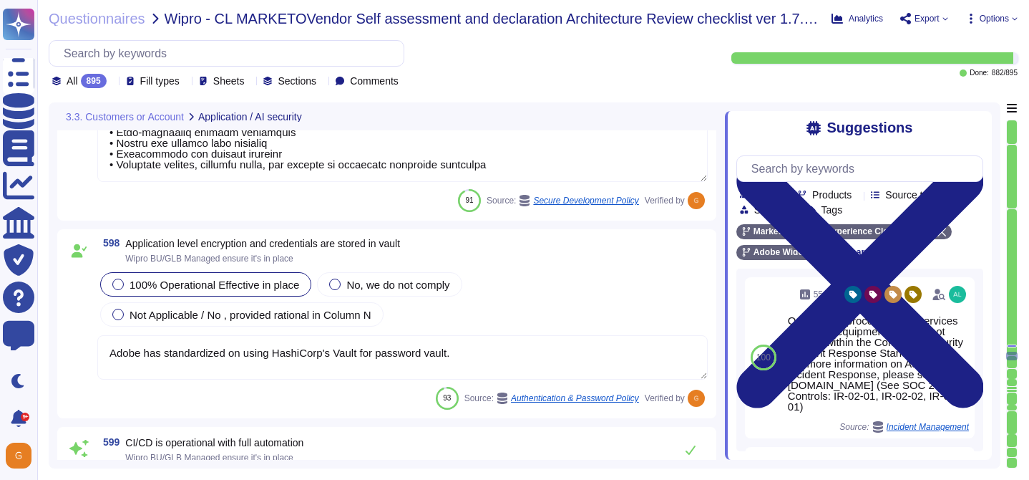
type textarea "Adobe utilizes AES-256 bit encryption at rest and TLS v1.2 or higher for data i…"
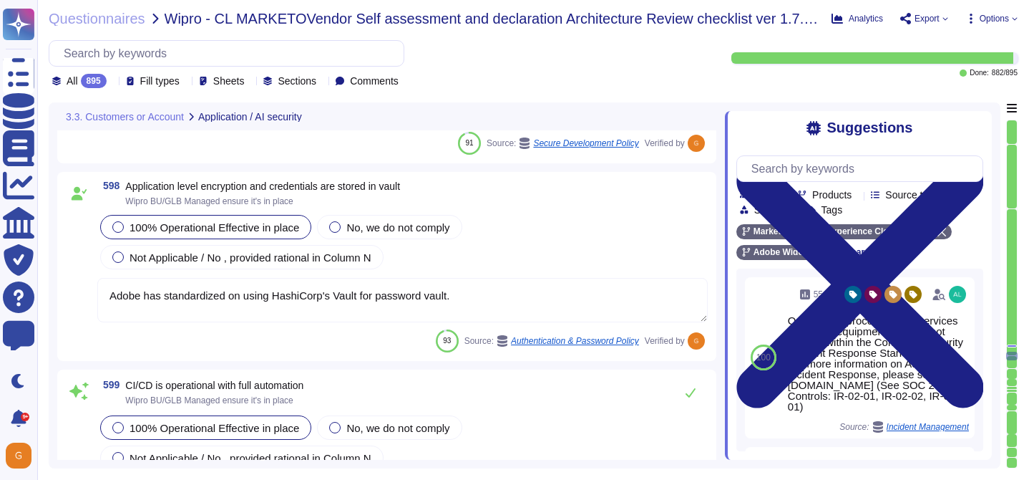
type textarea "This is part of the release process."
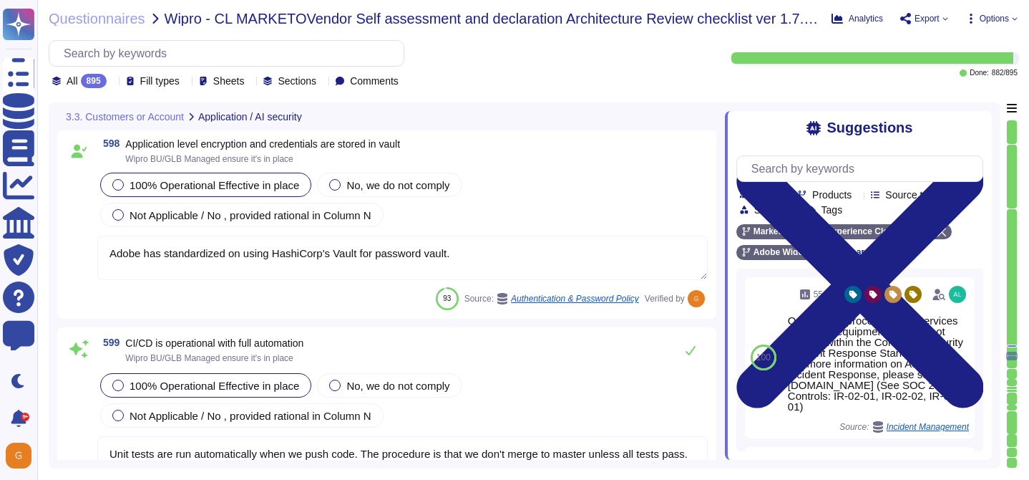
scroll to position [136110, 0]
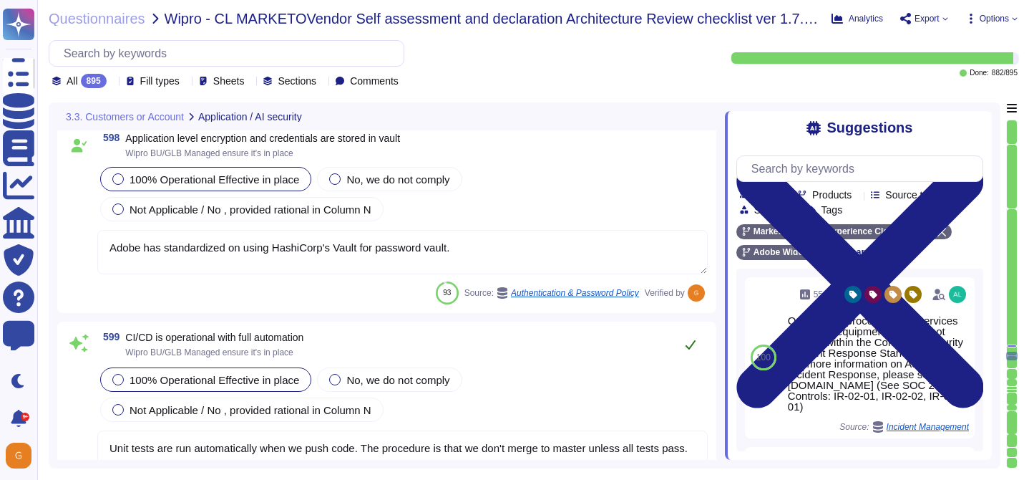
click at [692, 341] on icon at bounding box center [690, 344] width 11 height 11
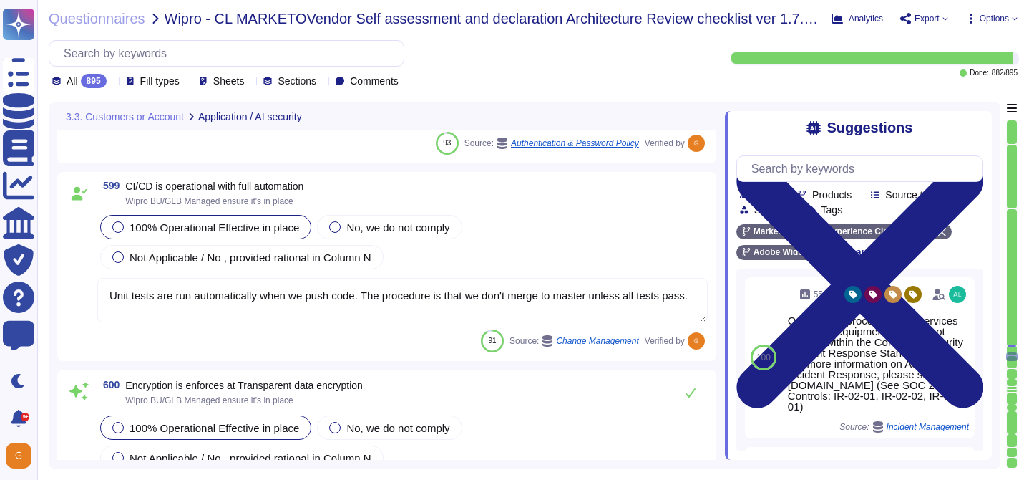
type textarea "Adobe's access control policies and standards ensure that users have the least …"
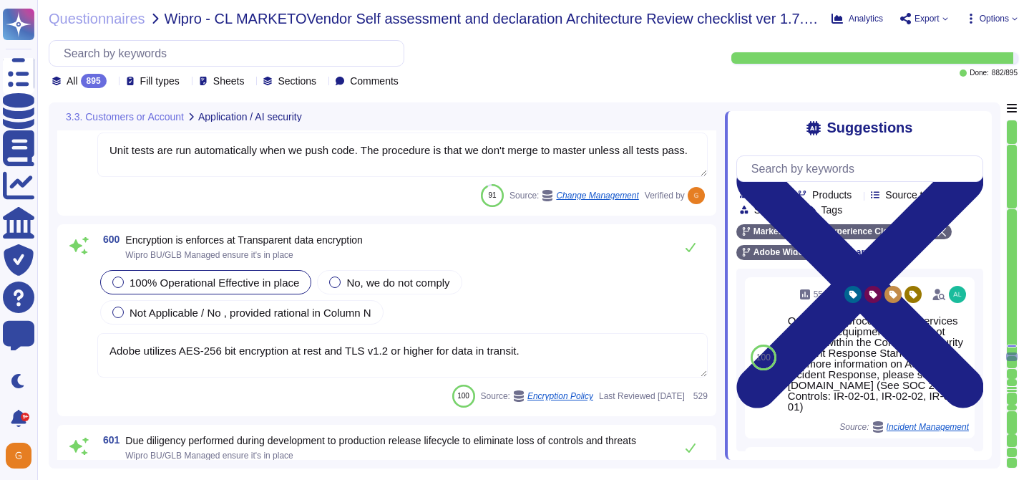
scroll to position [136406, 0]
click at [690, 249] on icon at bounding box center [691, 246] width 10 height 9
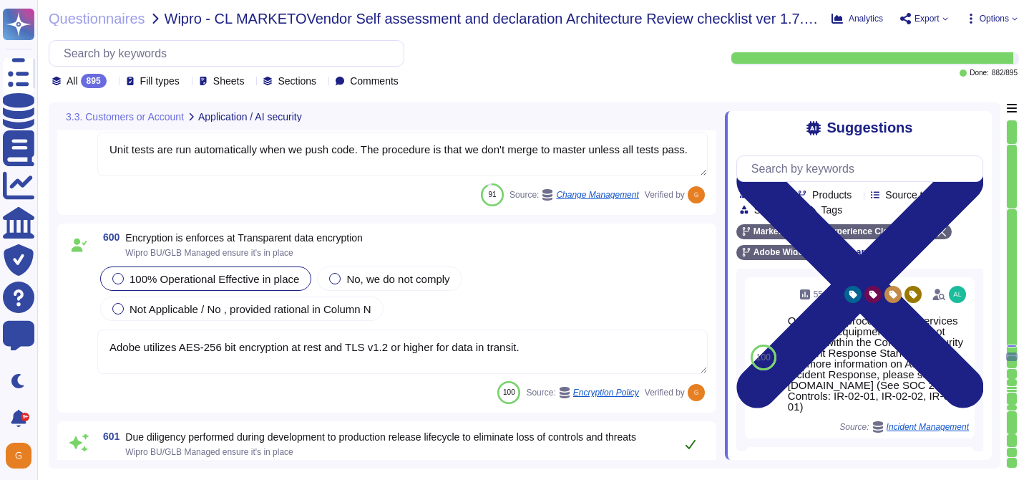
click at [696, 440] on button at bounding box center [691, 443] width 34 height 29
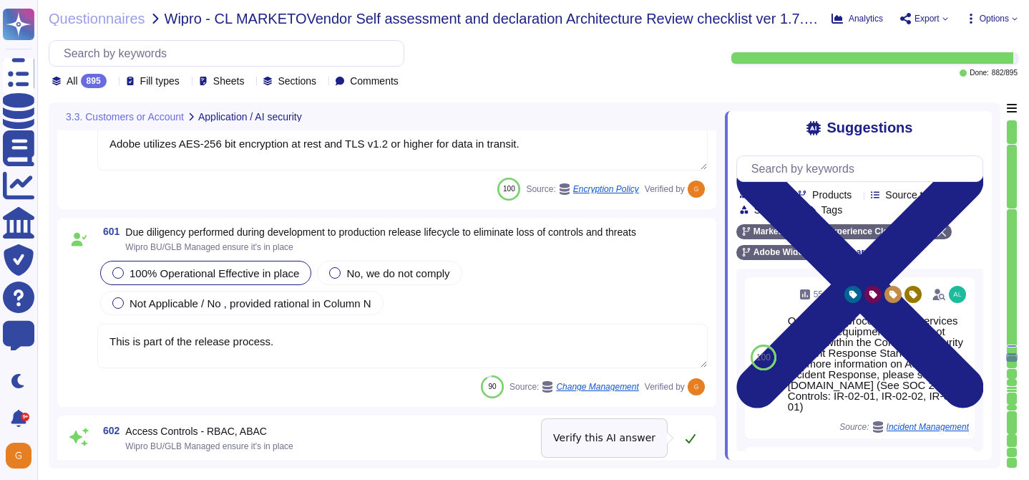
click at [696, 437] on icon at bounding box center [690, 437] width 11 height 11
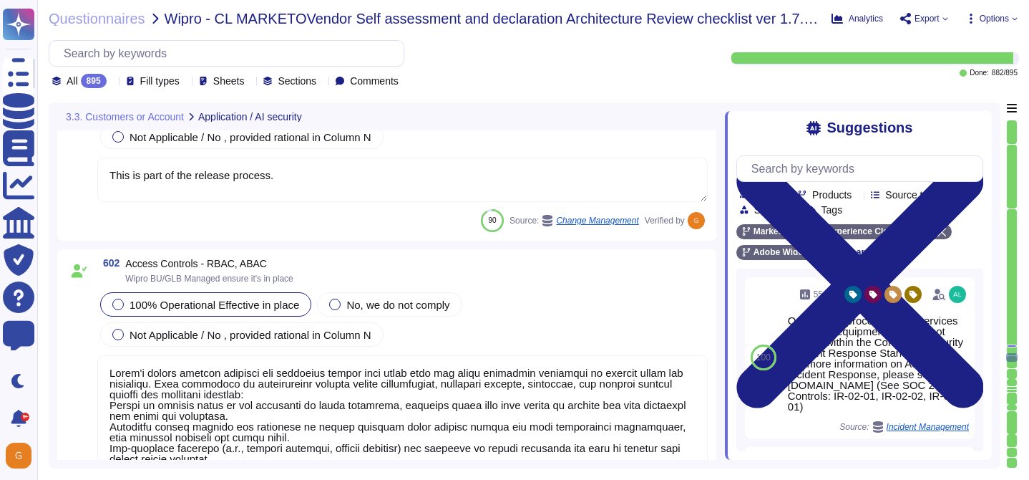
type textarea "Based on two main principles— detection and prevention—these platforms include …"
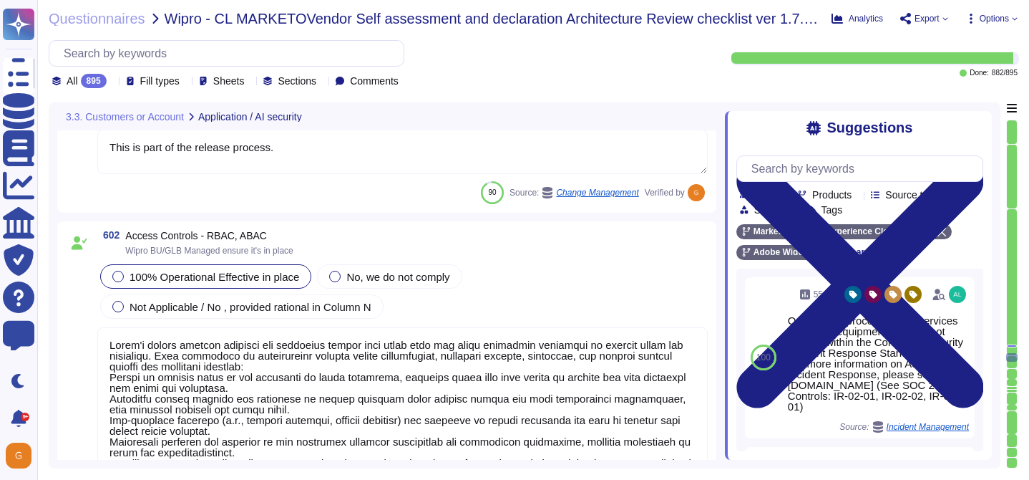
scroll to position [1, 0]
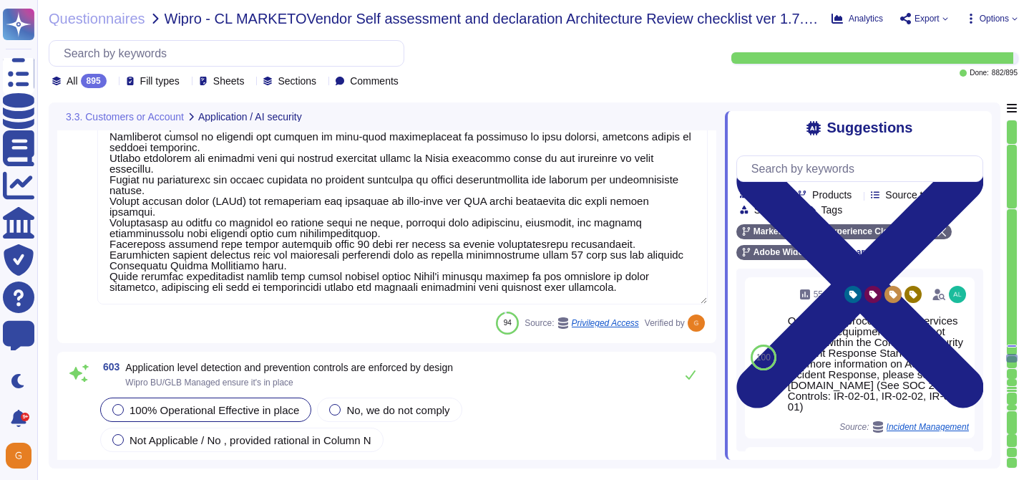
type textarea "Adobe performs periodic backups or has implemented failover technology of criti…"
type textarea "We use an enterprise-wide managed solution to scan for known threats."
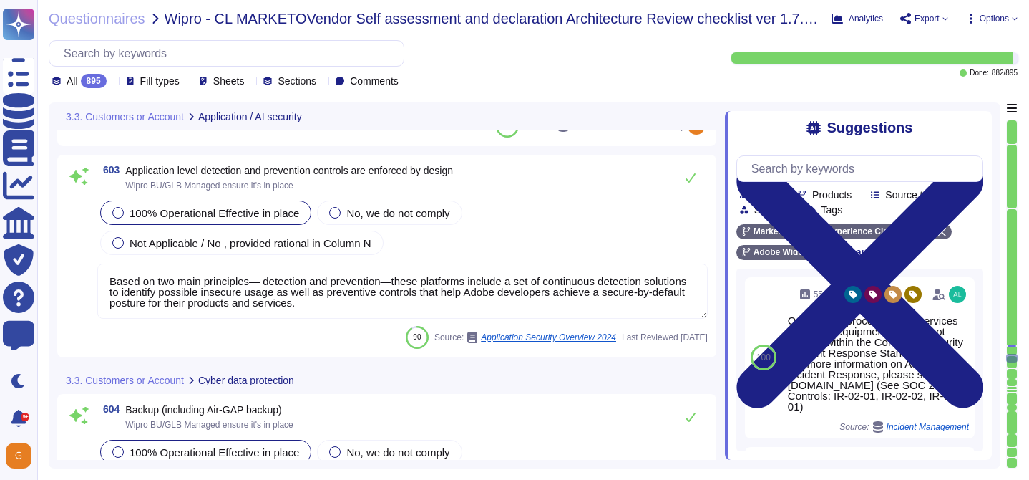
scroll to position [137306, 0]
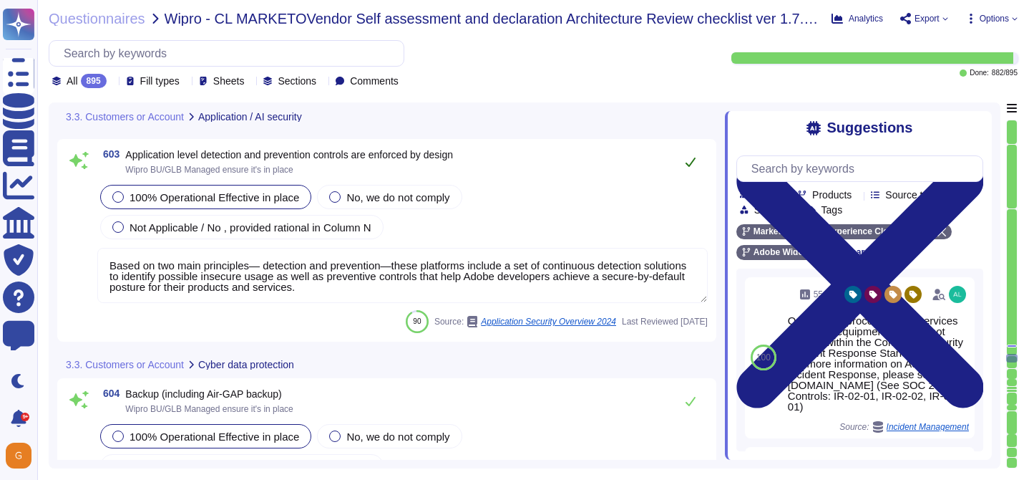
click at [691, 162] on icon at bounding box center [691, 161] width 10 height 9
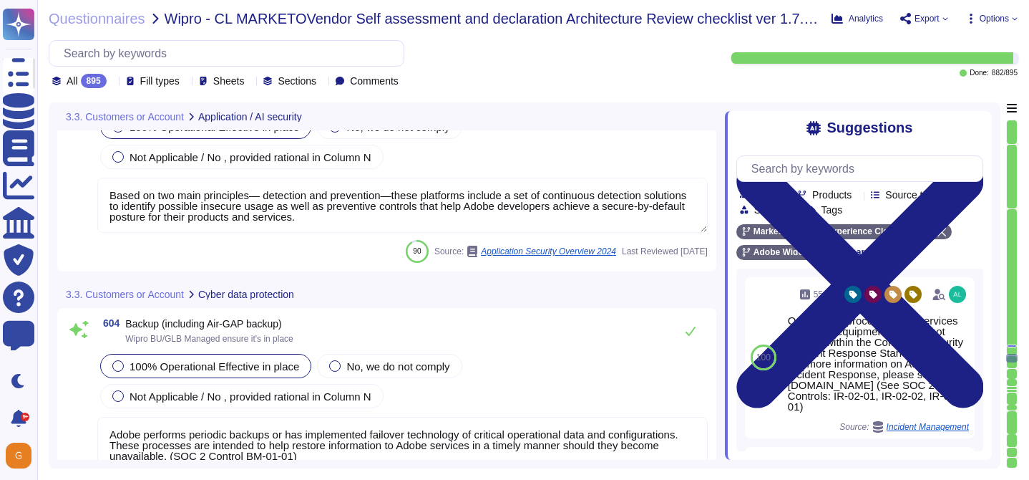
scroll to position [137381, 0]
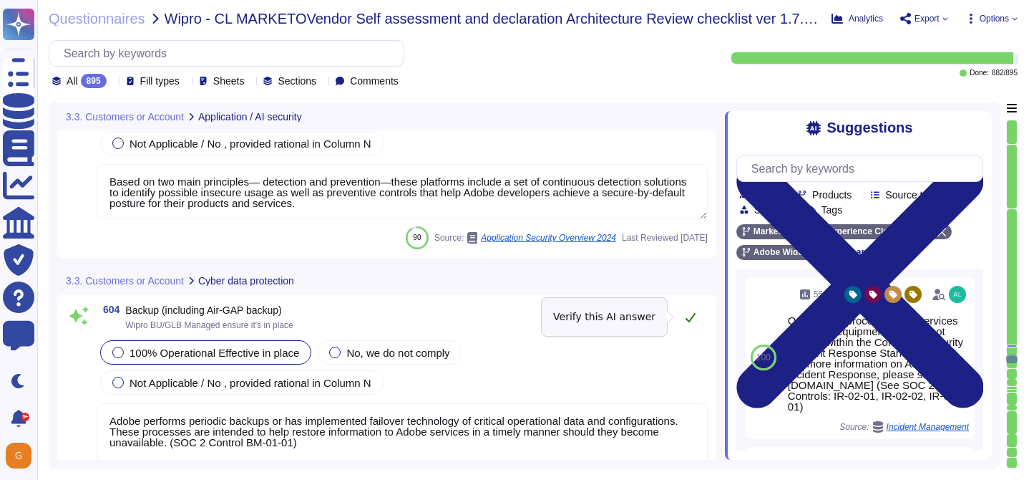
click at [694, 319] on icon at bounding box center [690, 316] width 11 height 11
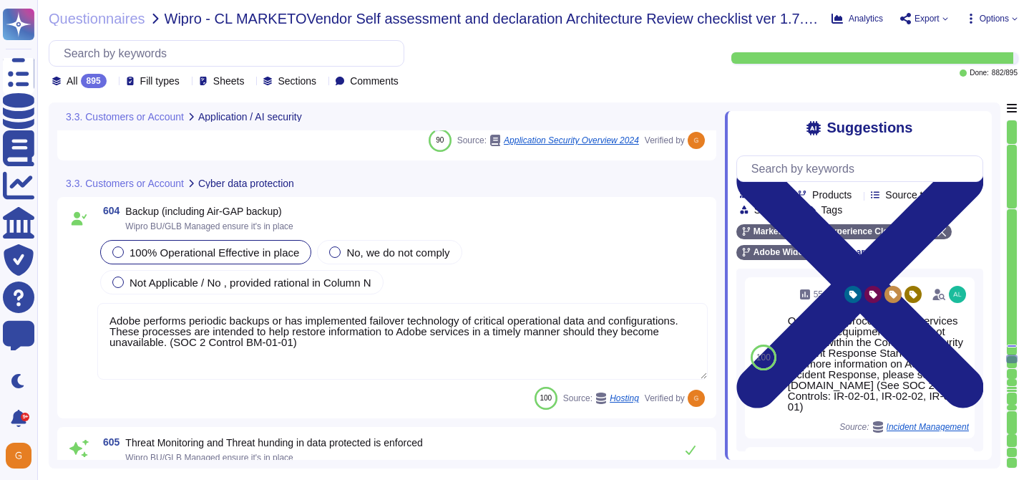
scroll to position [1, 0]
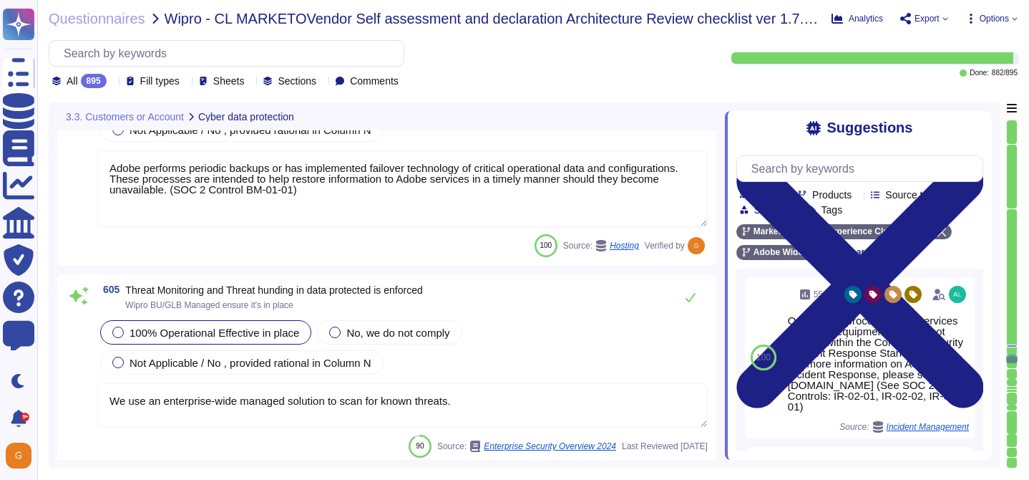
type textarea "We have determined that responsibility is the critical foundational principle t…"
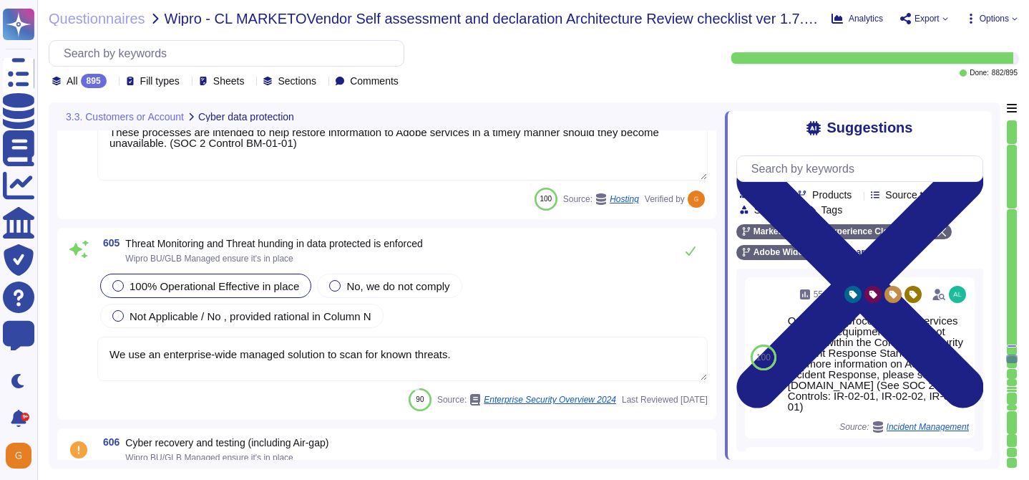
scroll to position [137663, 0]
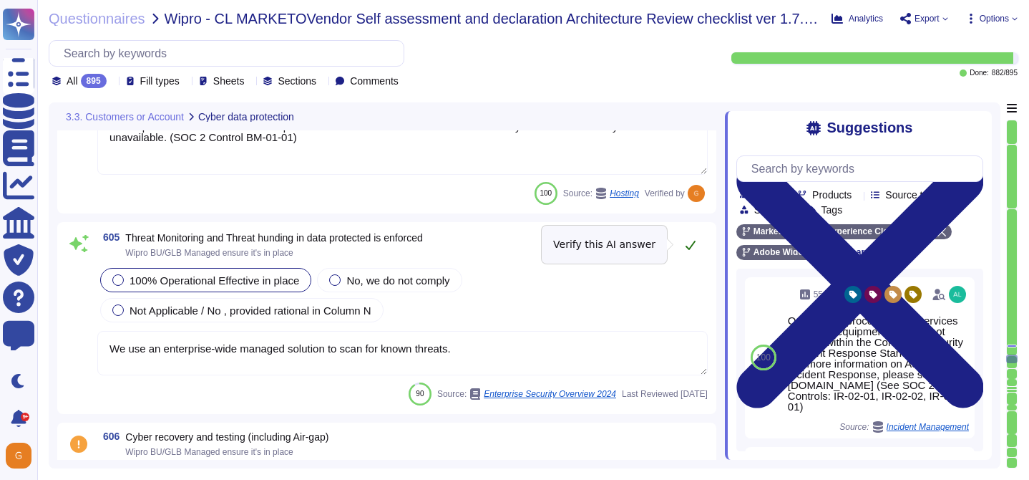
click at [692, 241] on icon at bounding box center [690, 244] width 11 height 11
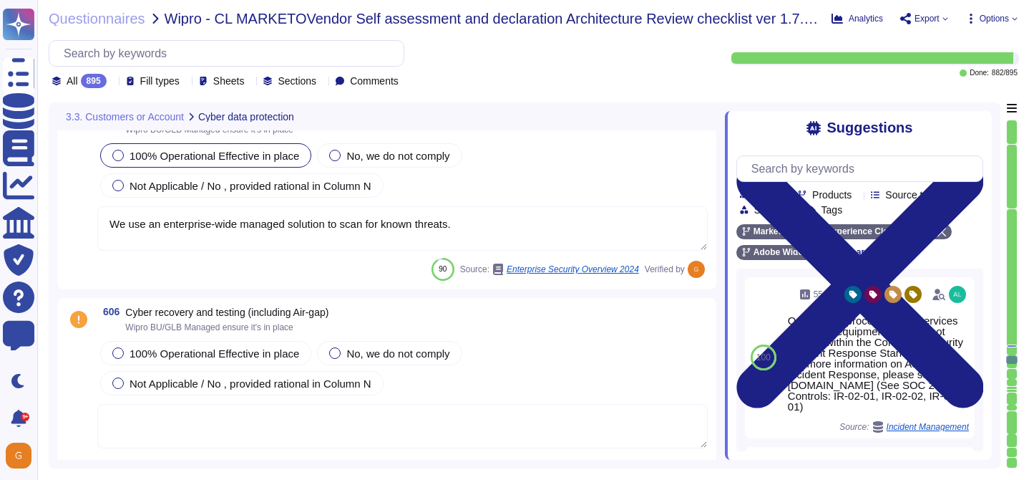
type textarea "AI is only as good as the data on which it is trained."
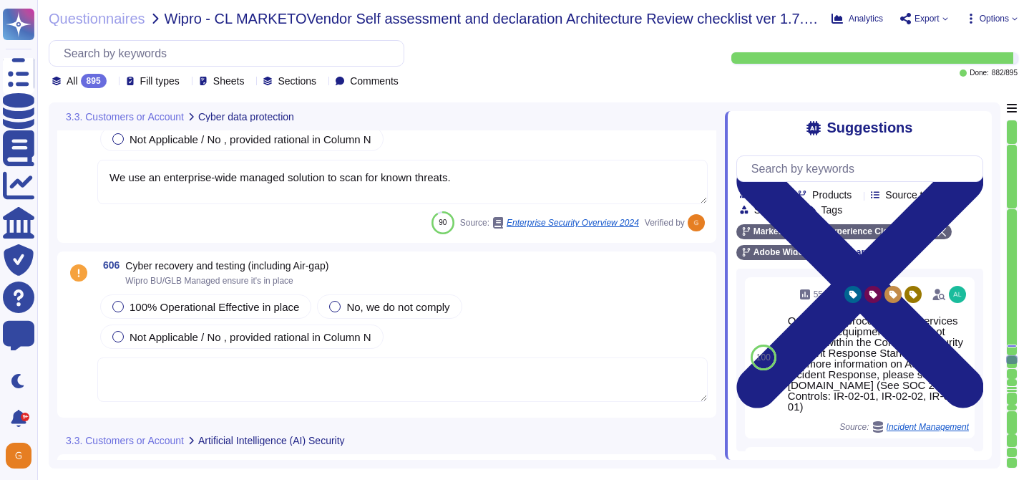
scroll to position [137833, 0]
click at [278, 300] on span "100% Operational Effective in place" at bounding box center [215, 305] width 170 height 12
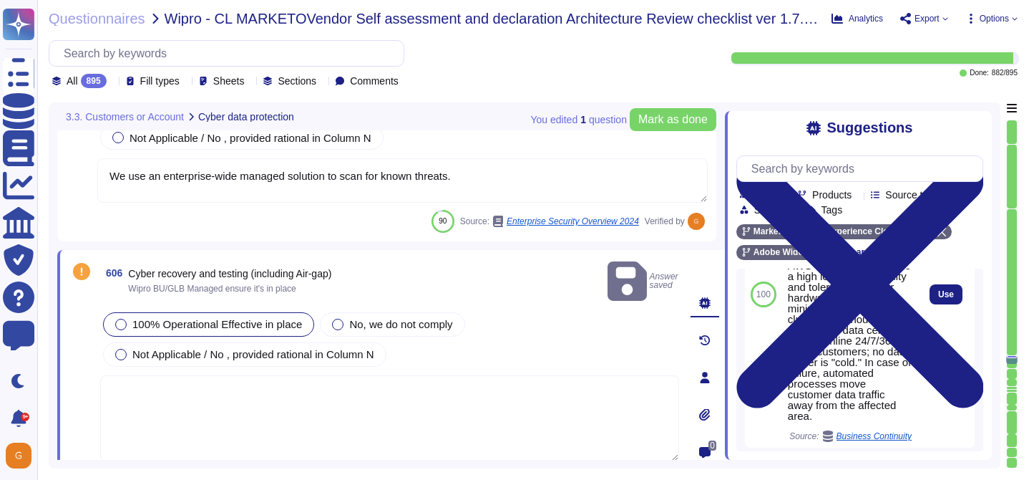
scroll to position [153, 0]
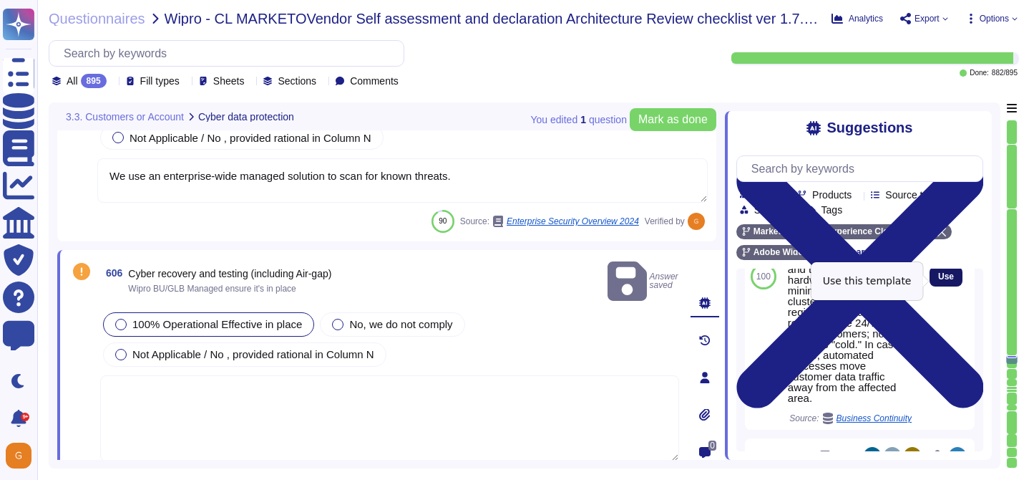
click at [948, 286] on button "Use" at bounding box center [946, 276] width 33 height 20
type textarea "AWS data centers include a high level of availability and tolerate system or ha…"
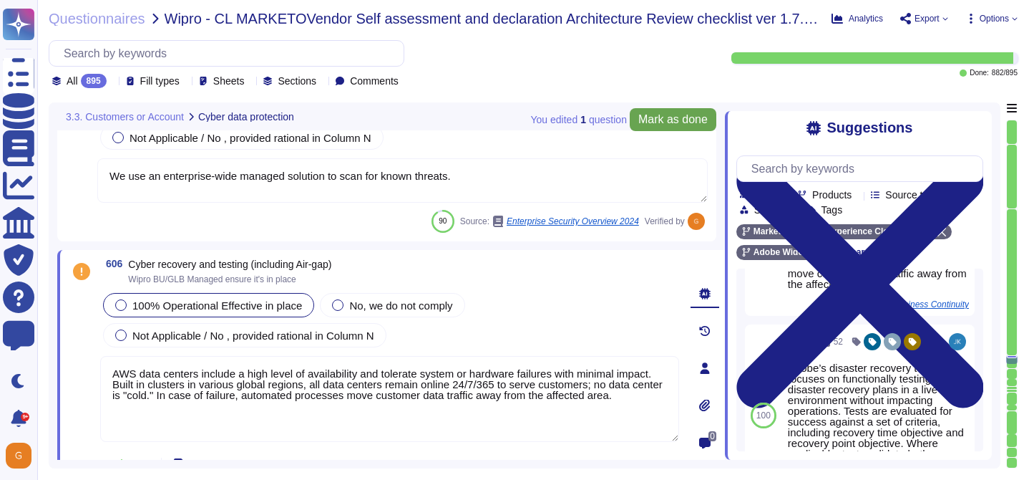
click at [688, 119] on span "Mark as done" at bounding box center [672, 119] width 69 height 11
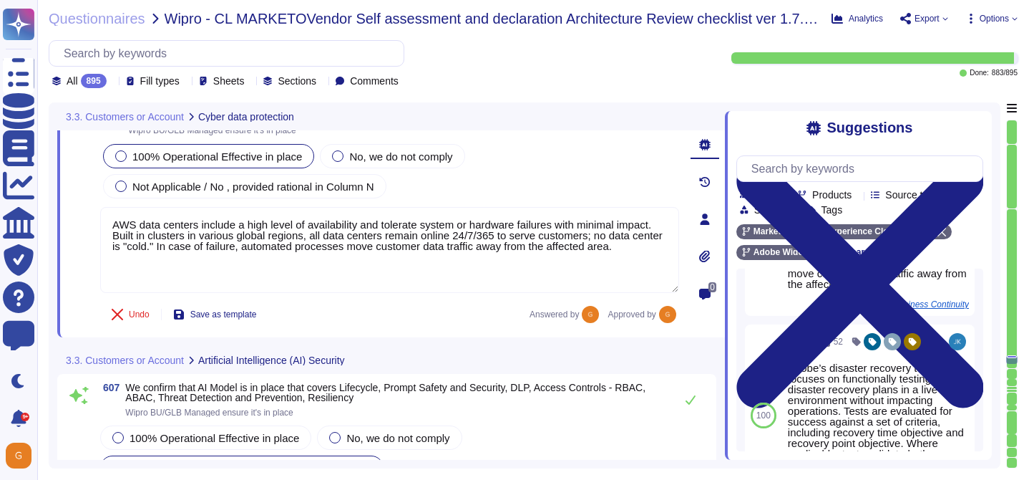
type textarea "The journey to adopting AI responsibly begins with the people who will lead it."
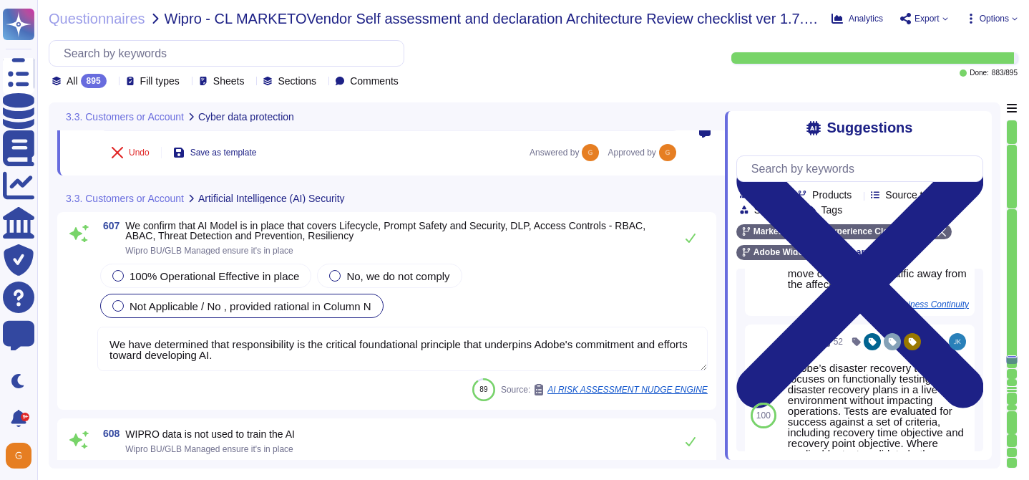
scroll to position [138151, 0]
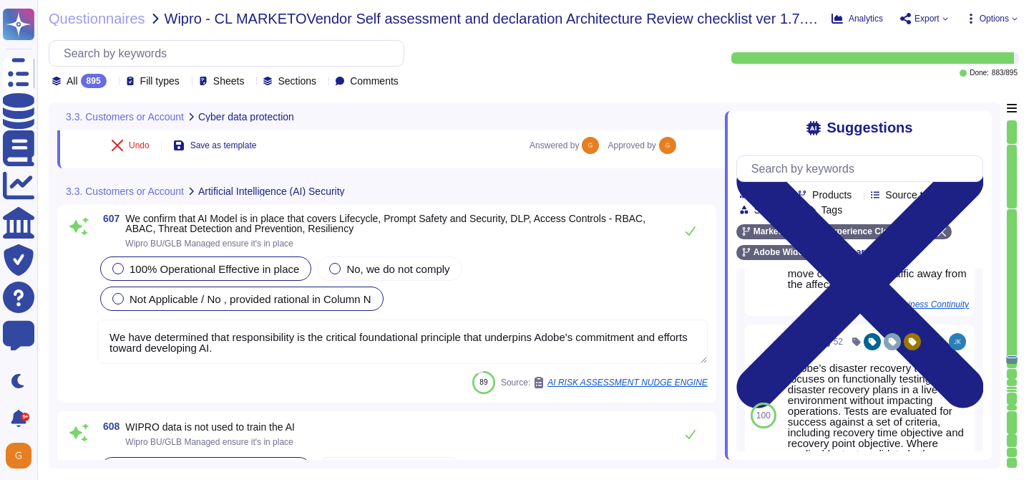
click at [241, 273] on span "100% Operational Effective in place" at bounding box center [215, 269] width 170 height 12
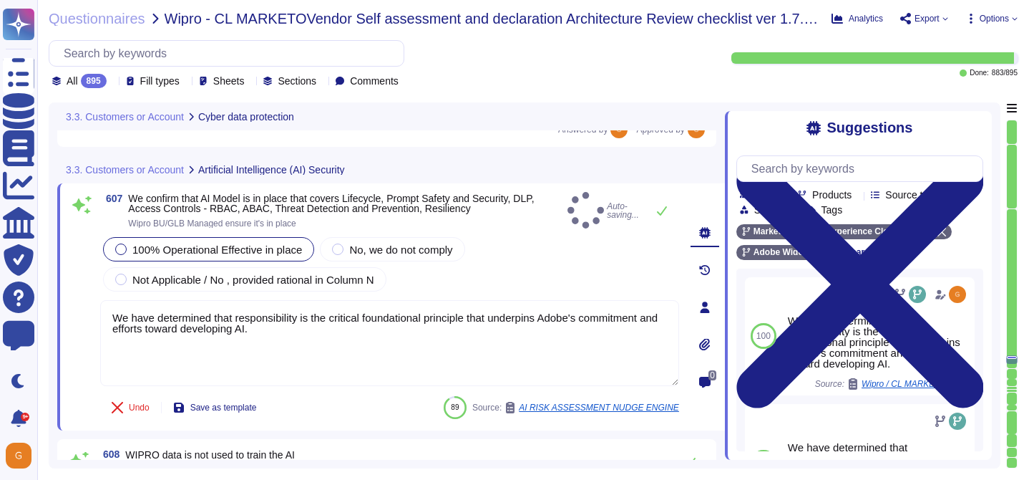
type textarea "The journey to adopting AI responsibly begins with the people who will lead it."
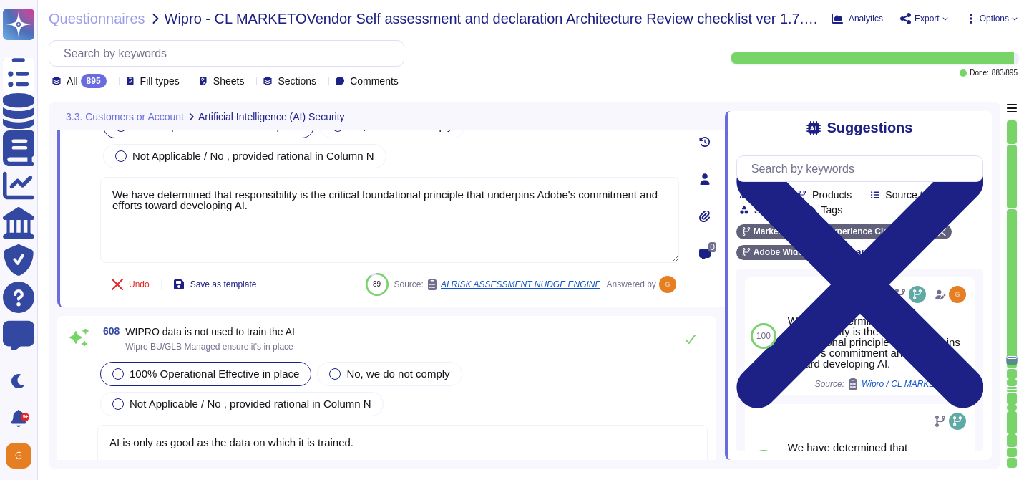
type textarea "For more information, please visit the Adobe Trust Center here: [URL][DOMAIN_NA…"
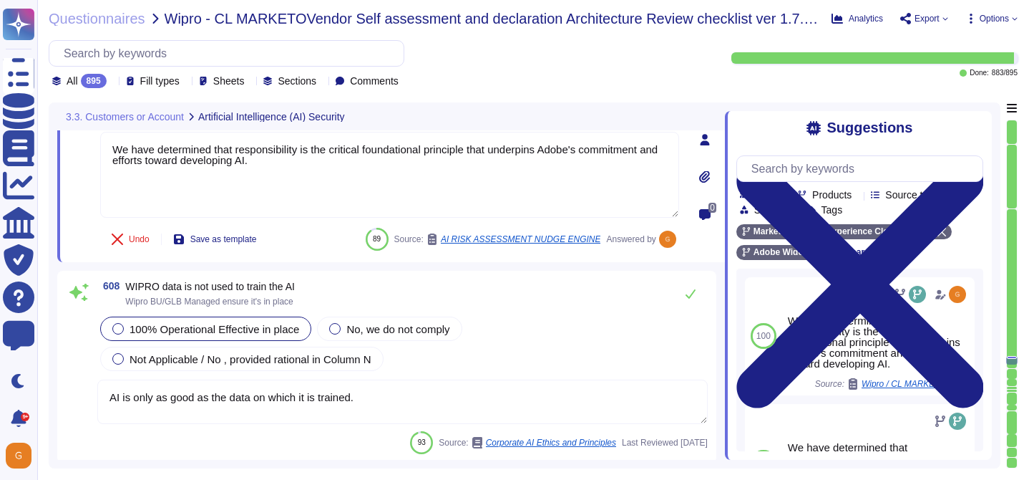
click at [458, 387] on textarea "AI is only as good as the data on which it is trained." at bounding box center [402, 401] width 611 height 44
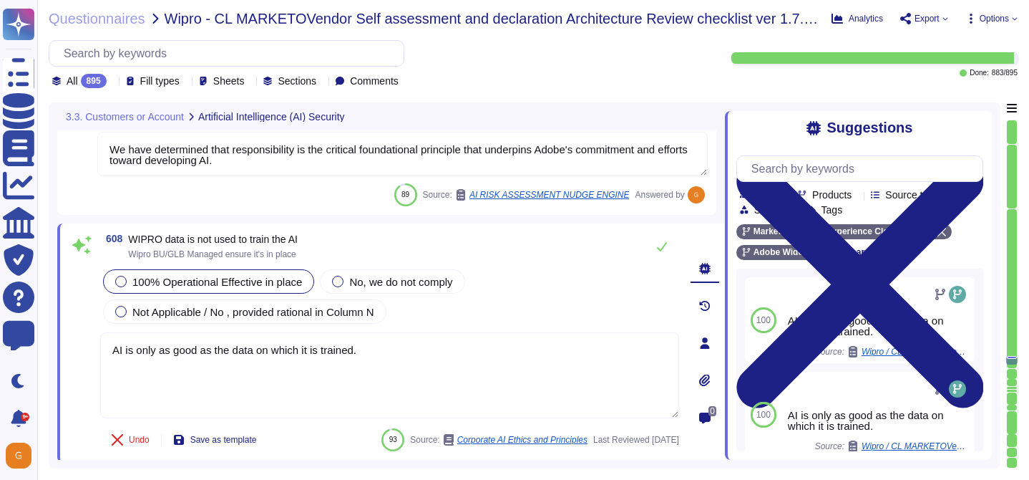
drag, startPoint x: 364, startPoint y: 355, endPoint x: 67, endPoint y: 342, distance: 298.0
click at [67, 342] on div "608 WIPRO data is not used to train the AI Wipro BU/GLB Managed ensure it's in …" at bounding box center [391, 342] width 668 height 239
type textarea "Customer data is not used to train the AI."
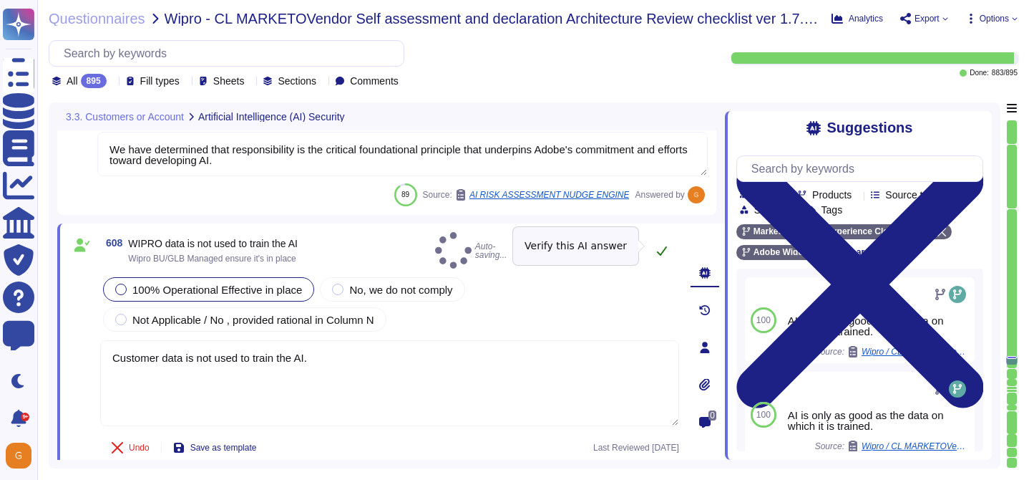
click at [656, 245] on icon at bounding box center [661, 250] width 11 height 11
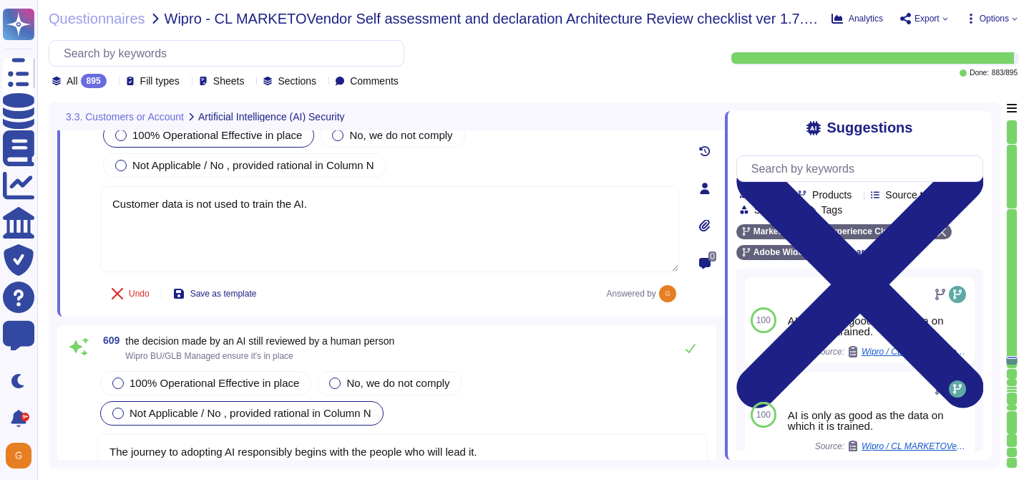
type textarea "AI systems trained on biased data can unintentionally discriminate, disparage, …"
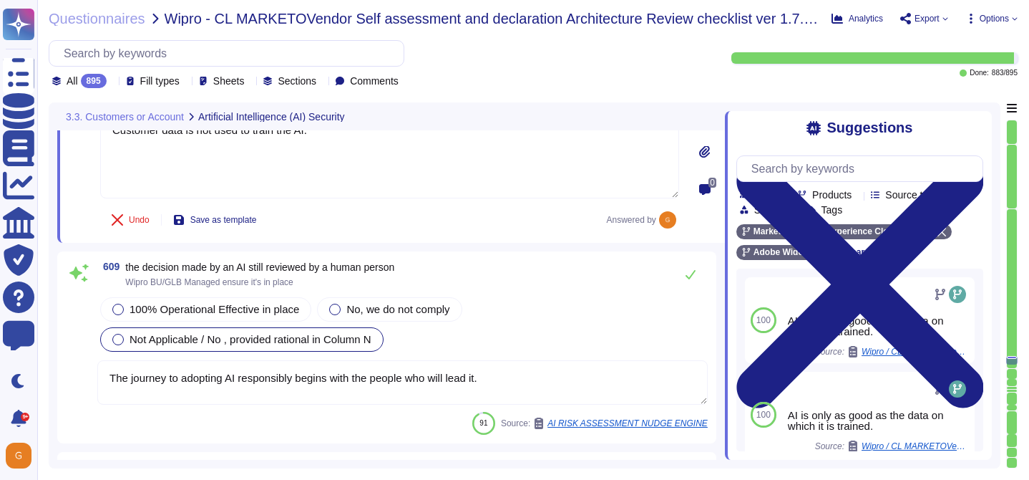
type textarea "Other mentions being developed, data privacy related to mode training, bot cont…"
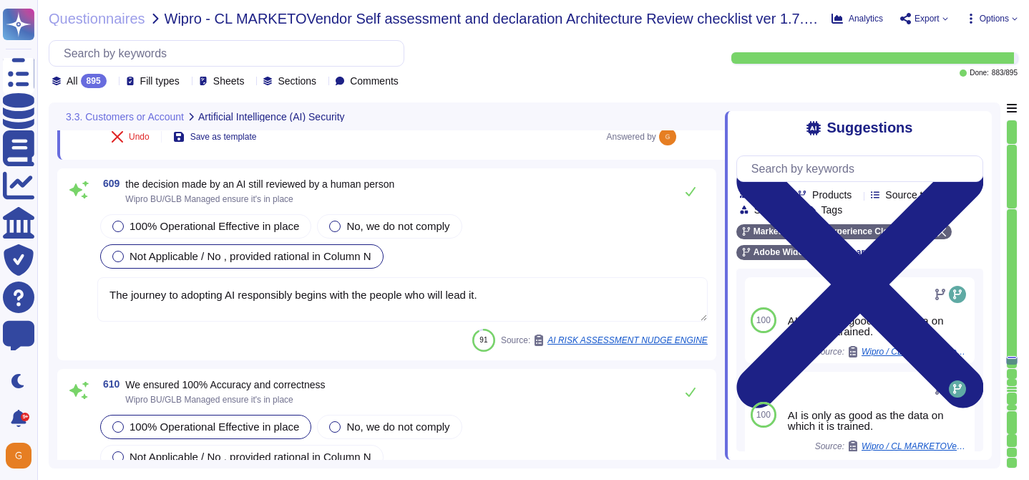
scroll to position [138617, 0]
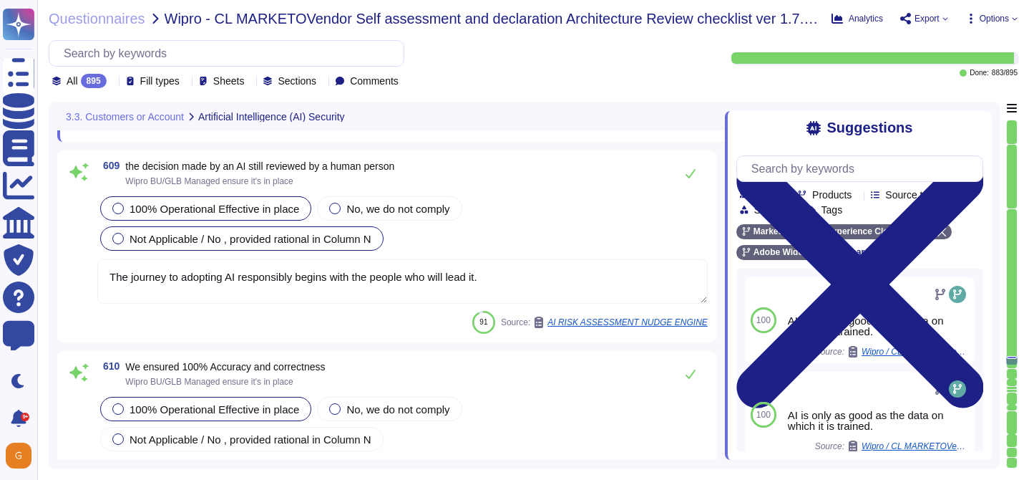
click at [235, 220] on div "100% Operational Effective in place" at bounding box center [205, 208] width 211 height 24
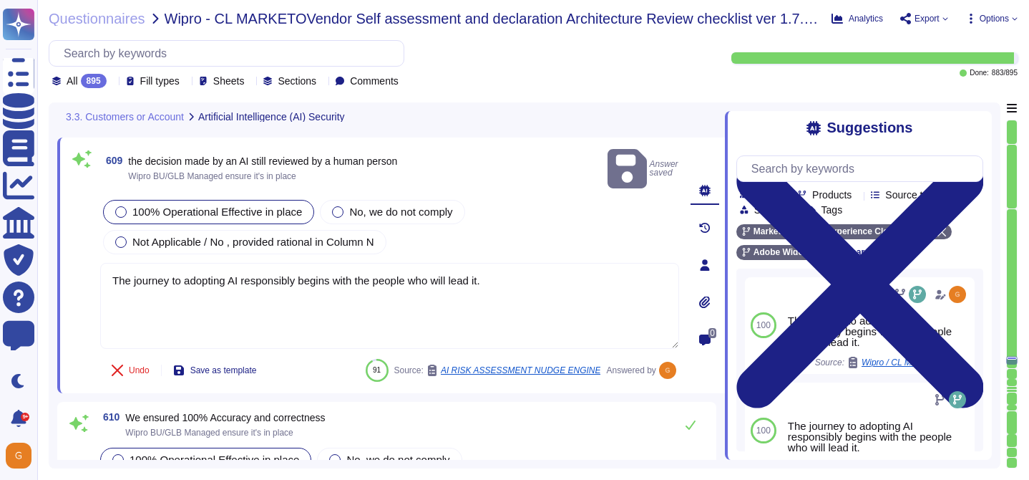
type textarea "Other mentions being developed, data privacy related to mode training, bot cont…"
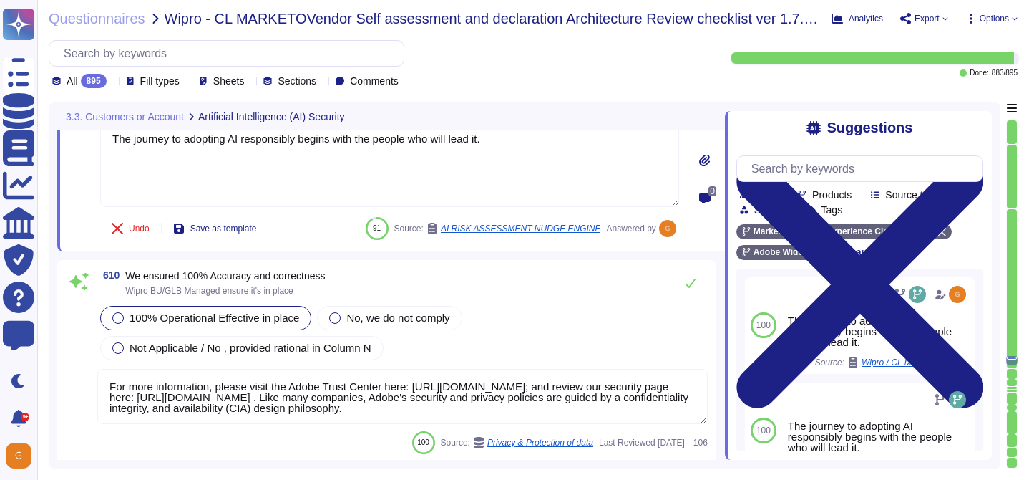
scroll to position [138767, 0]
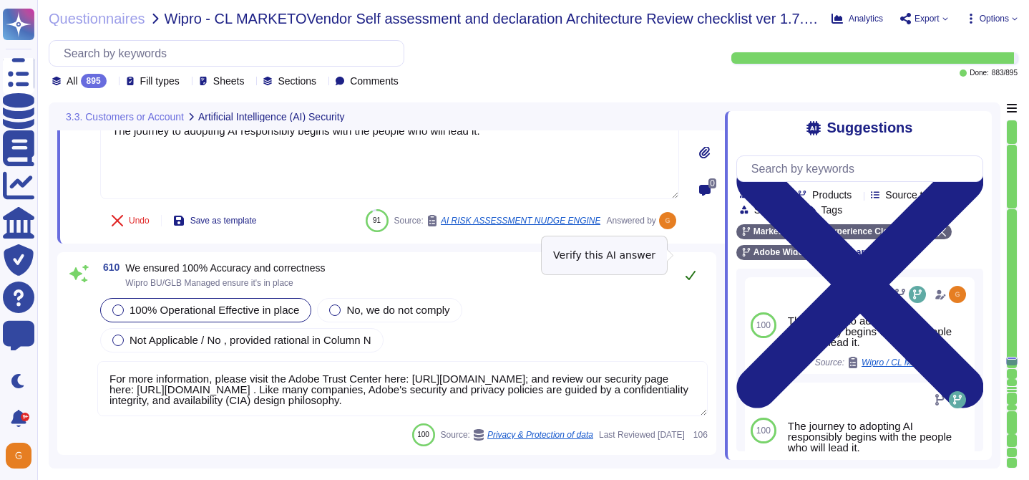
click at [693, 261] on button at bounding box center [691, 275] width 34 height 29
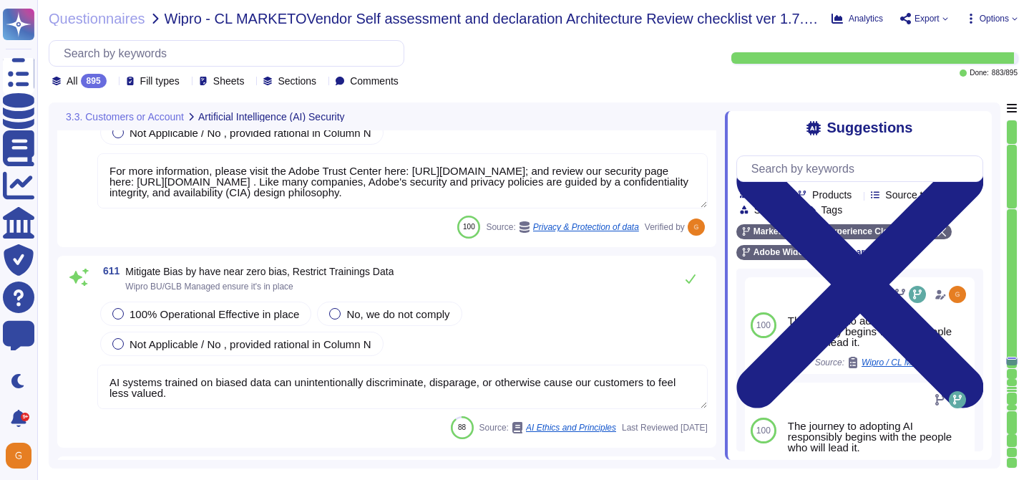
type textarea "Adobe offers several APIs to its clients, enabling them to integrate Adobe serv…"
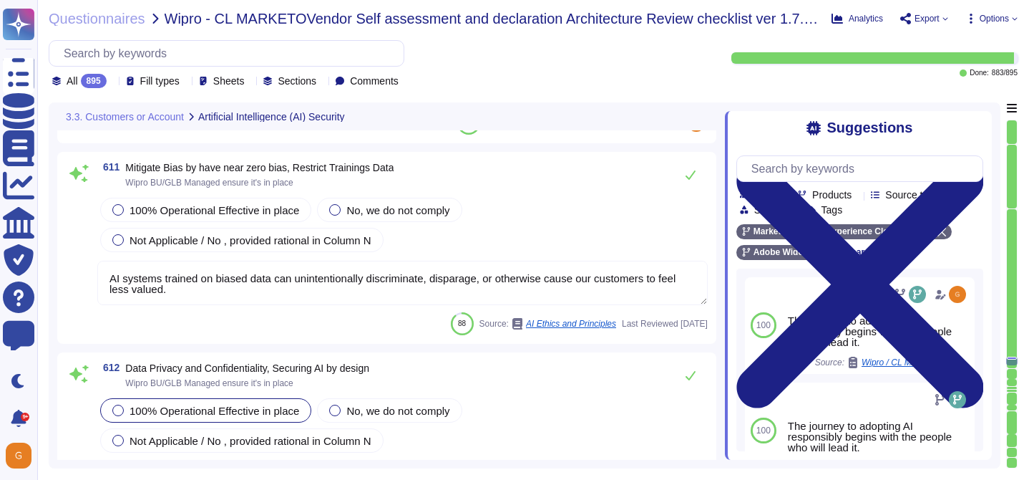
type textarea "Please refer to the Trust Center for ISO 27001 and SOC 2 information."
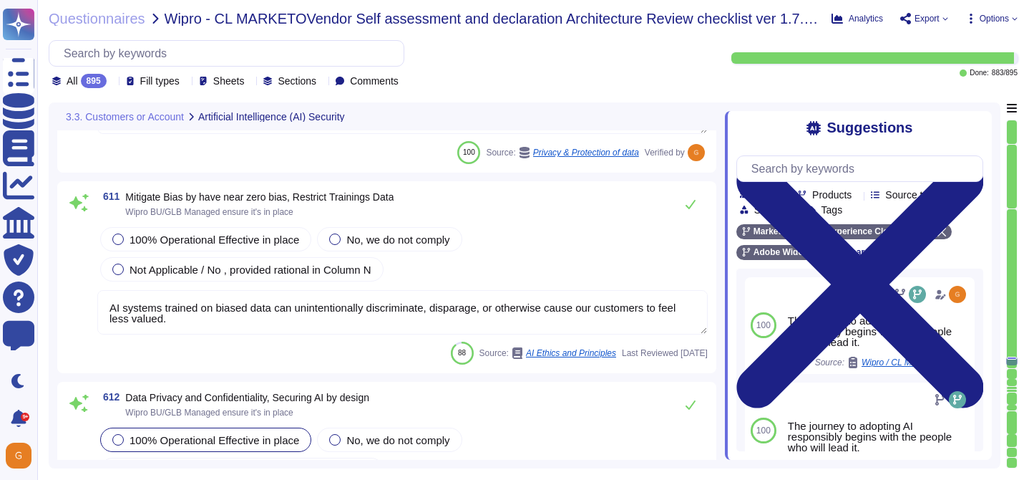
scroll to position [139012, 0]
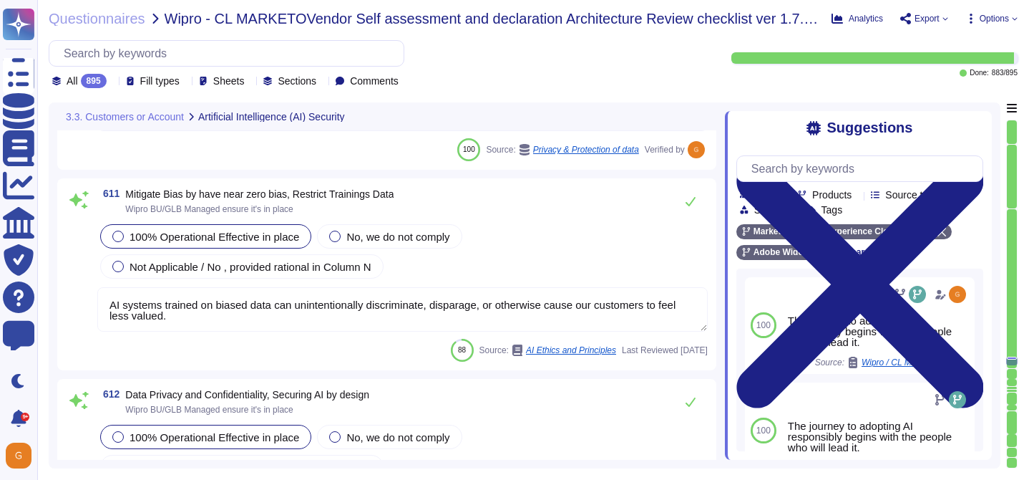
click at [157, 235] on span "100% Operational Effective in place" at bounding box center [215, 236] width 170 height 12
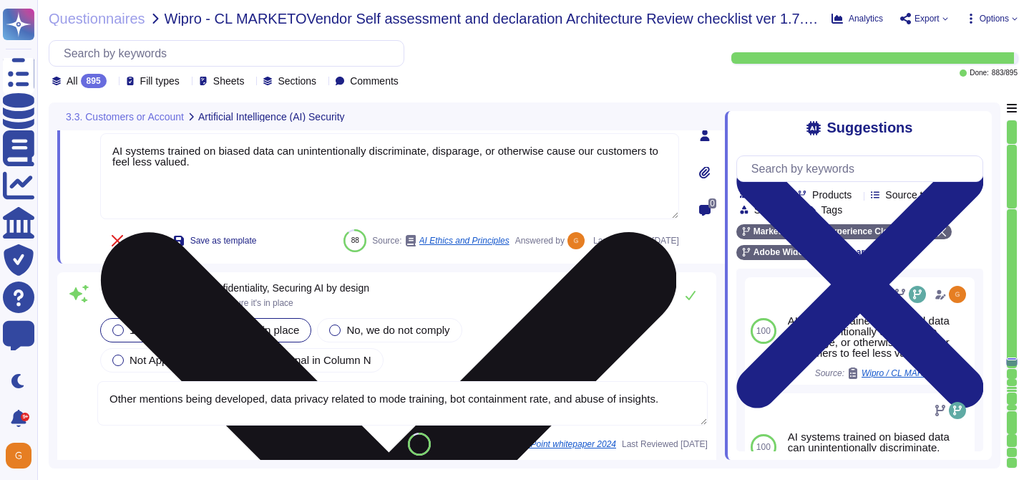
scroll to position [139140, 0]
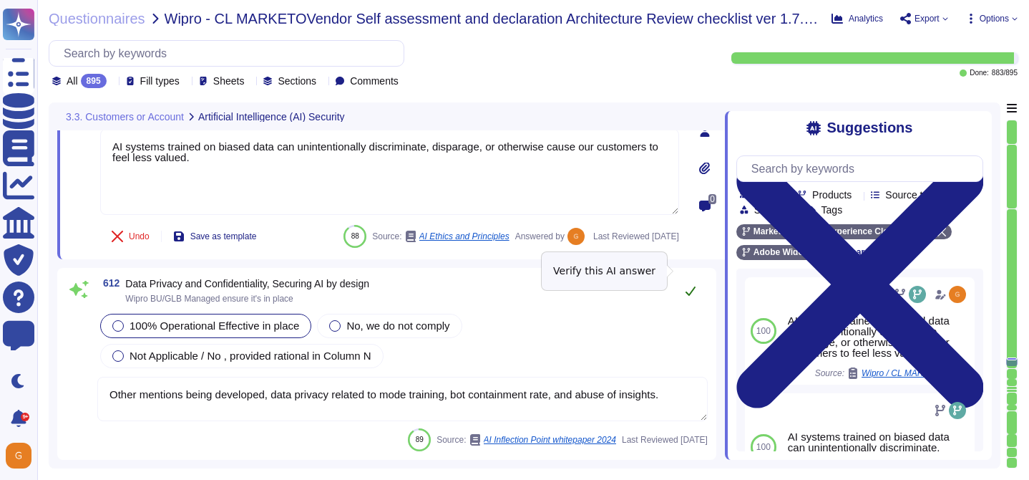
click at [691, 285] on icon at bounding box center [690, 290] width 11 height 11
